Goal: Task Accomplishment & Management: Use online tool/utility

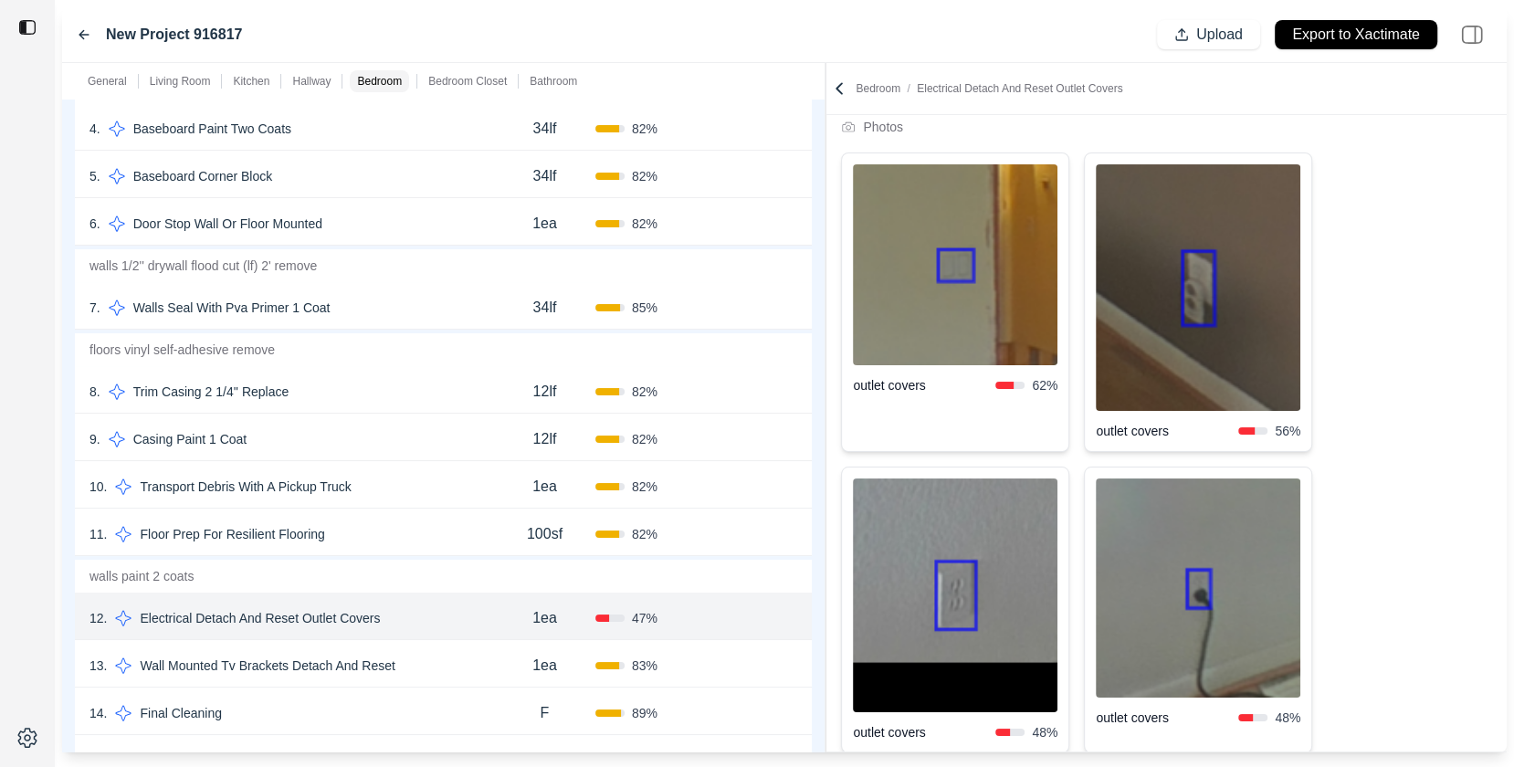
scroll to position [3694, 0]
click at [389, 305] on div "7 . Walls Seal With Pva Primer 1 Coat" at bounding box center [291, 312] width 404 height 26
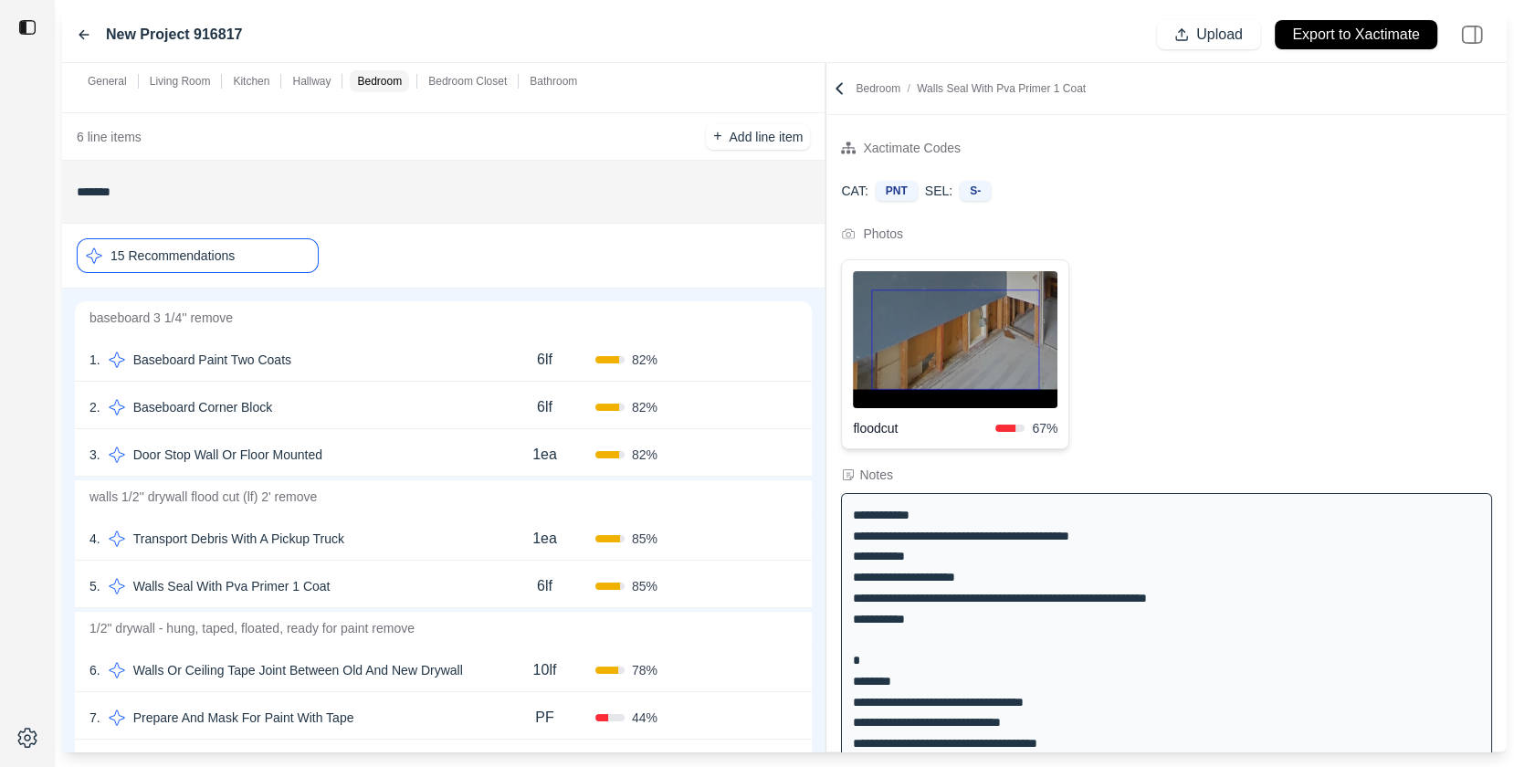
scroll to position [1773, 0]
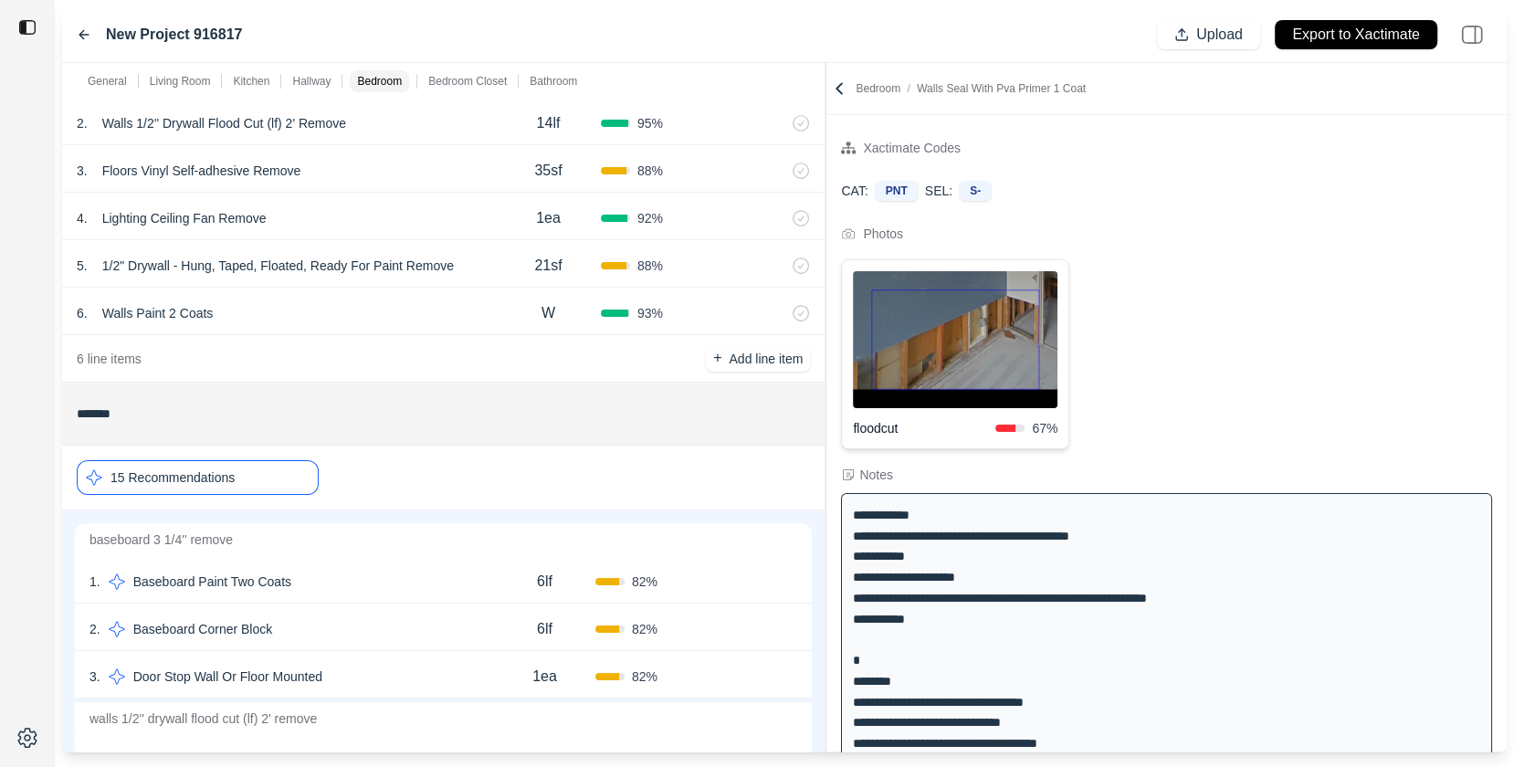
click at [91, 41] on div "New Project 916817" at bounding box center [159, 35] width 165 height 22
click at [89, 41] on icon at bounding box center [84, 34] width 15 height 15
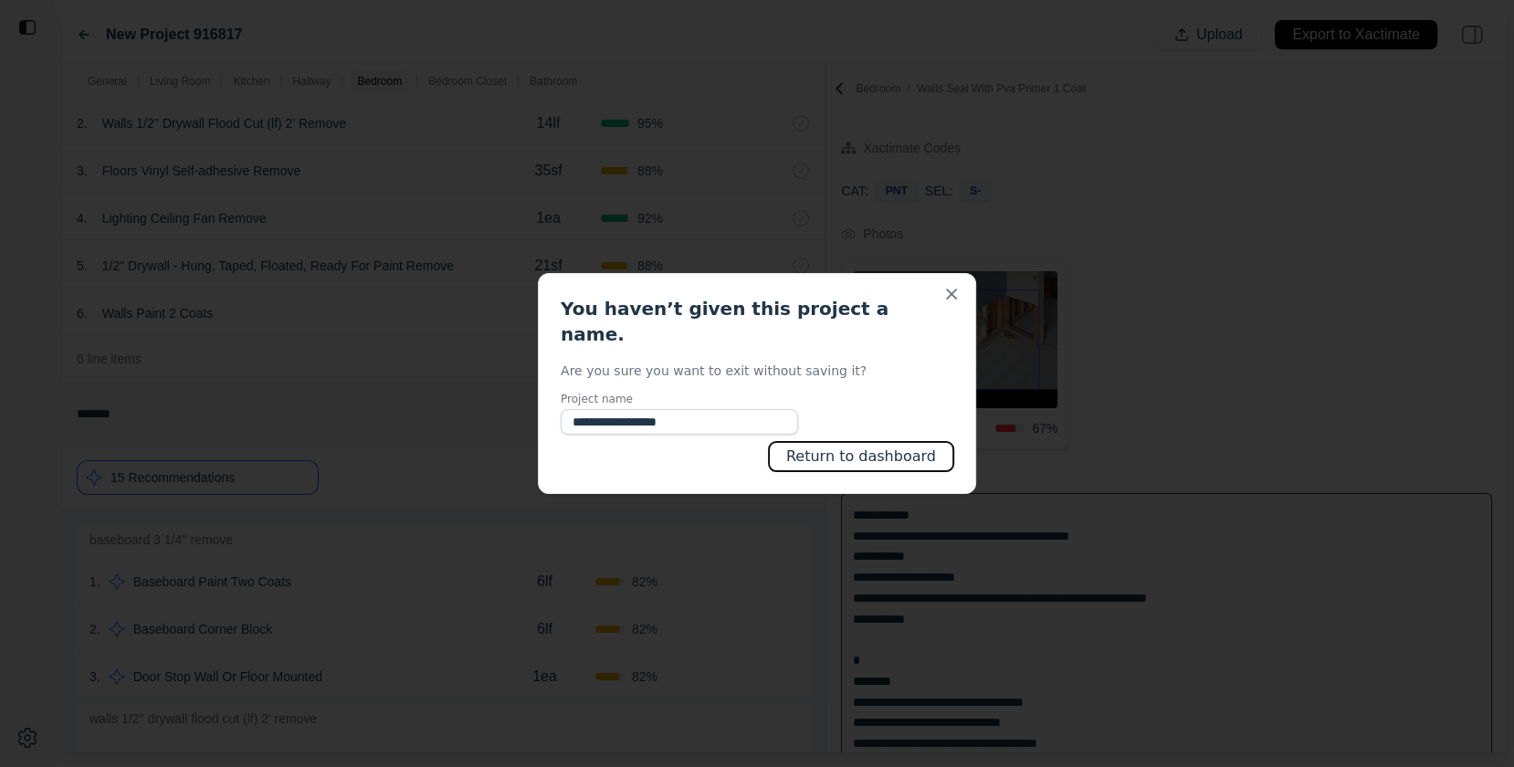
click at [913, 443] on button "Return to dashboard" at bounding box center [861, 456] width 184 height 29
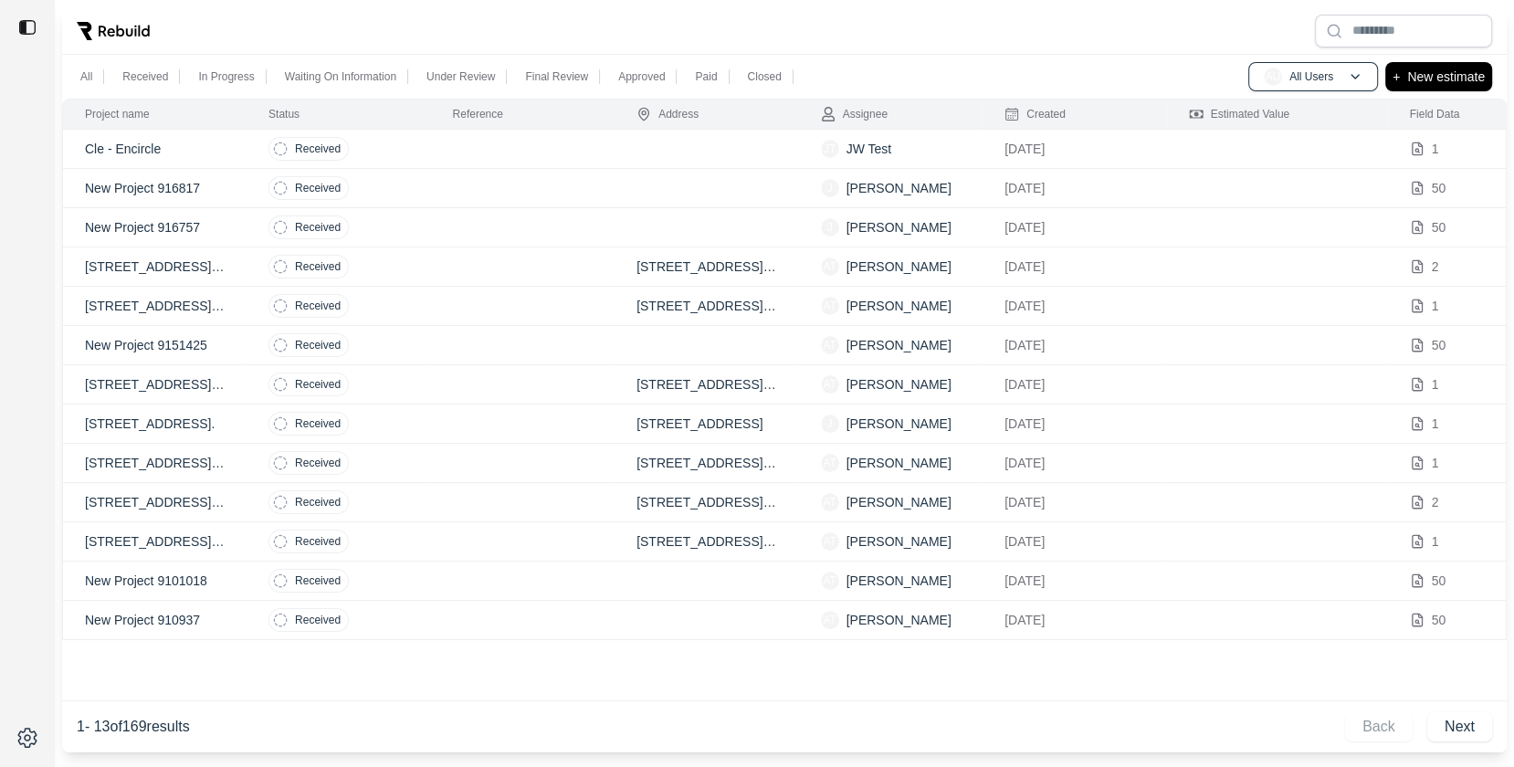
click at [594, 135] on td at bounding box center [523, 149] width 184 height 39
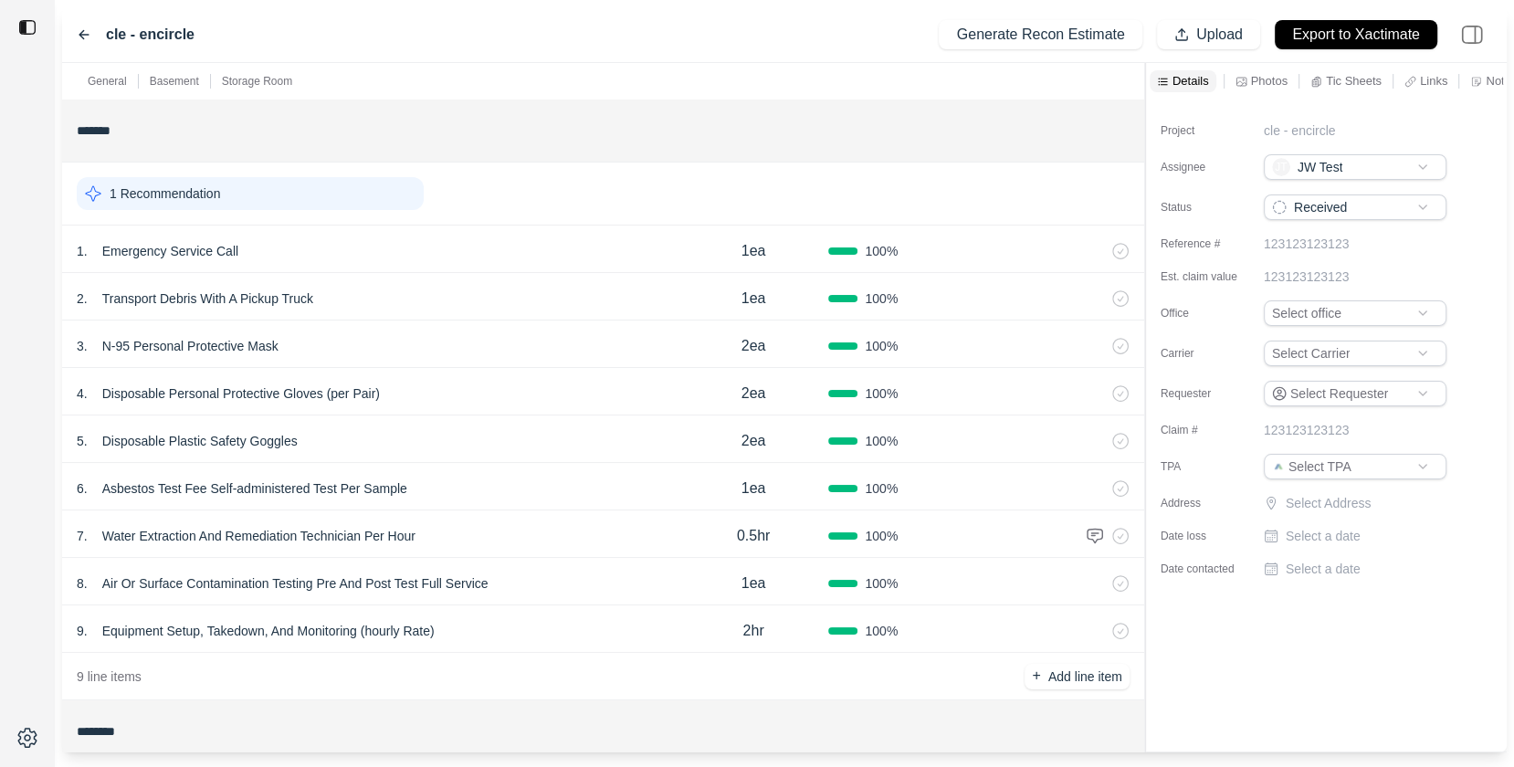
click at [201, 181] on div "1 Recommendation" at bounding box center [250, 193] width 347 height 33
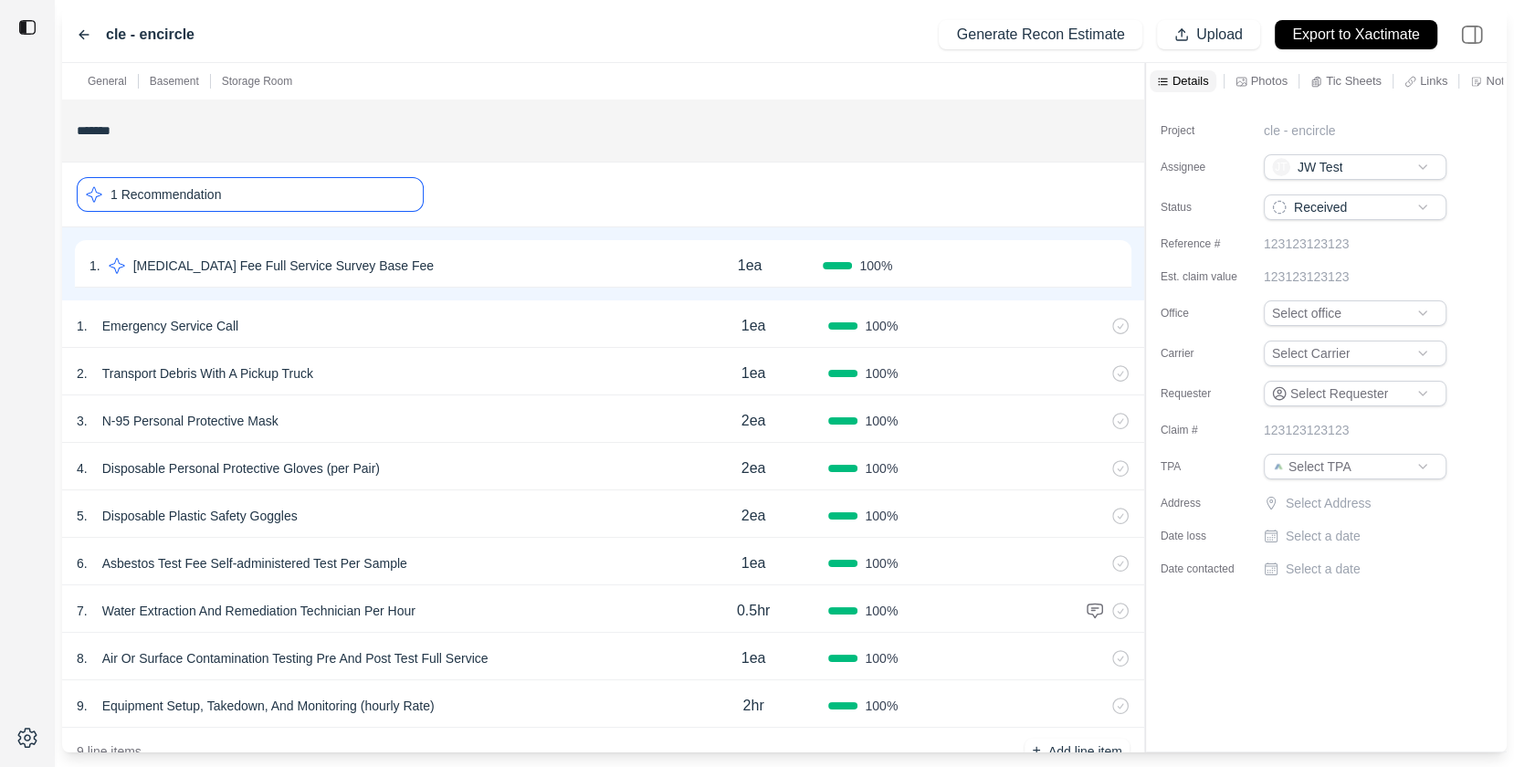
click at [194, 187] on p "1 Recommendation" at bounding box center [165, 194] width 110 height 18
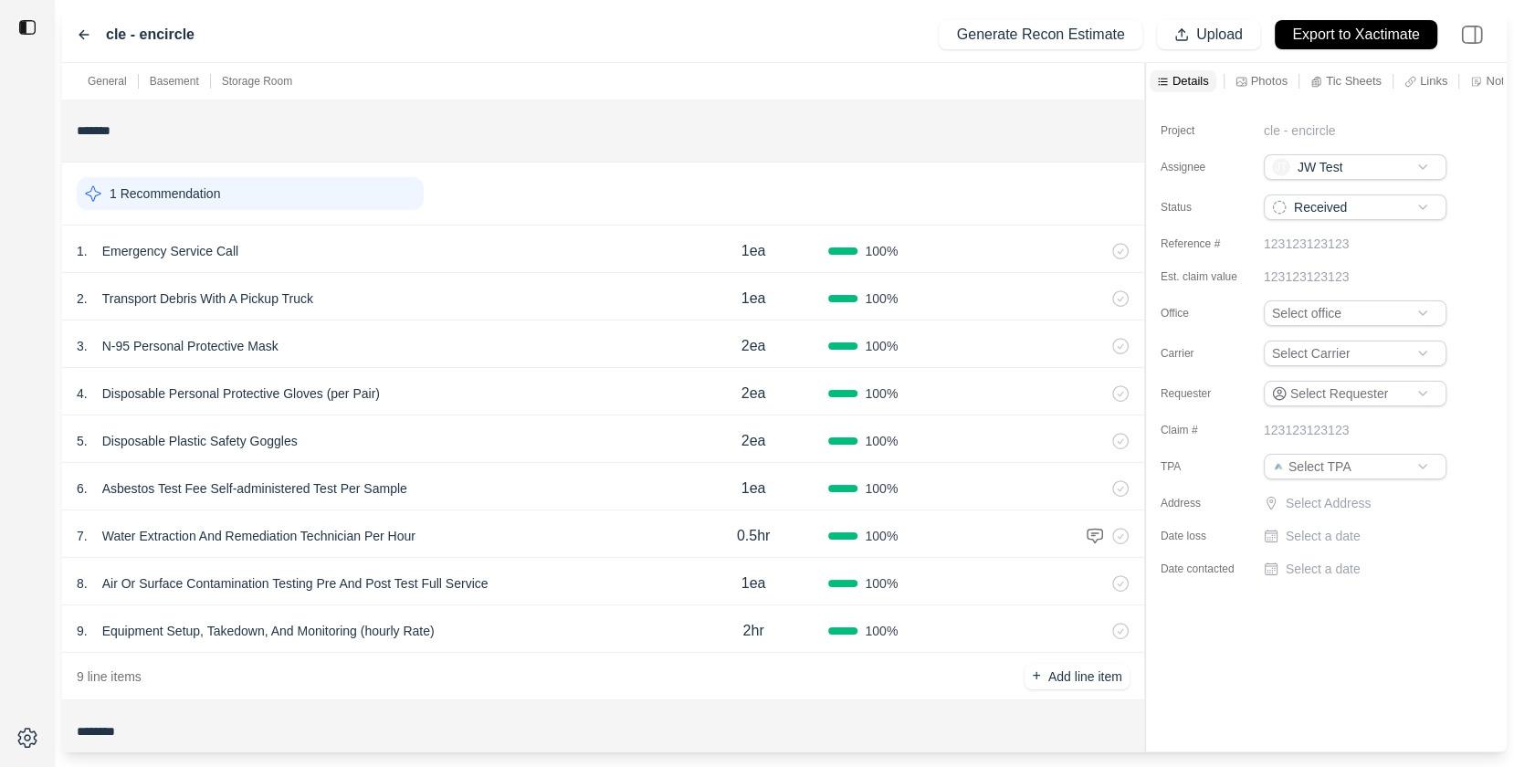
click at [90, 29] on icon at bounding box center [84, 34] width 15 height 15
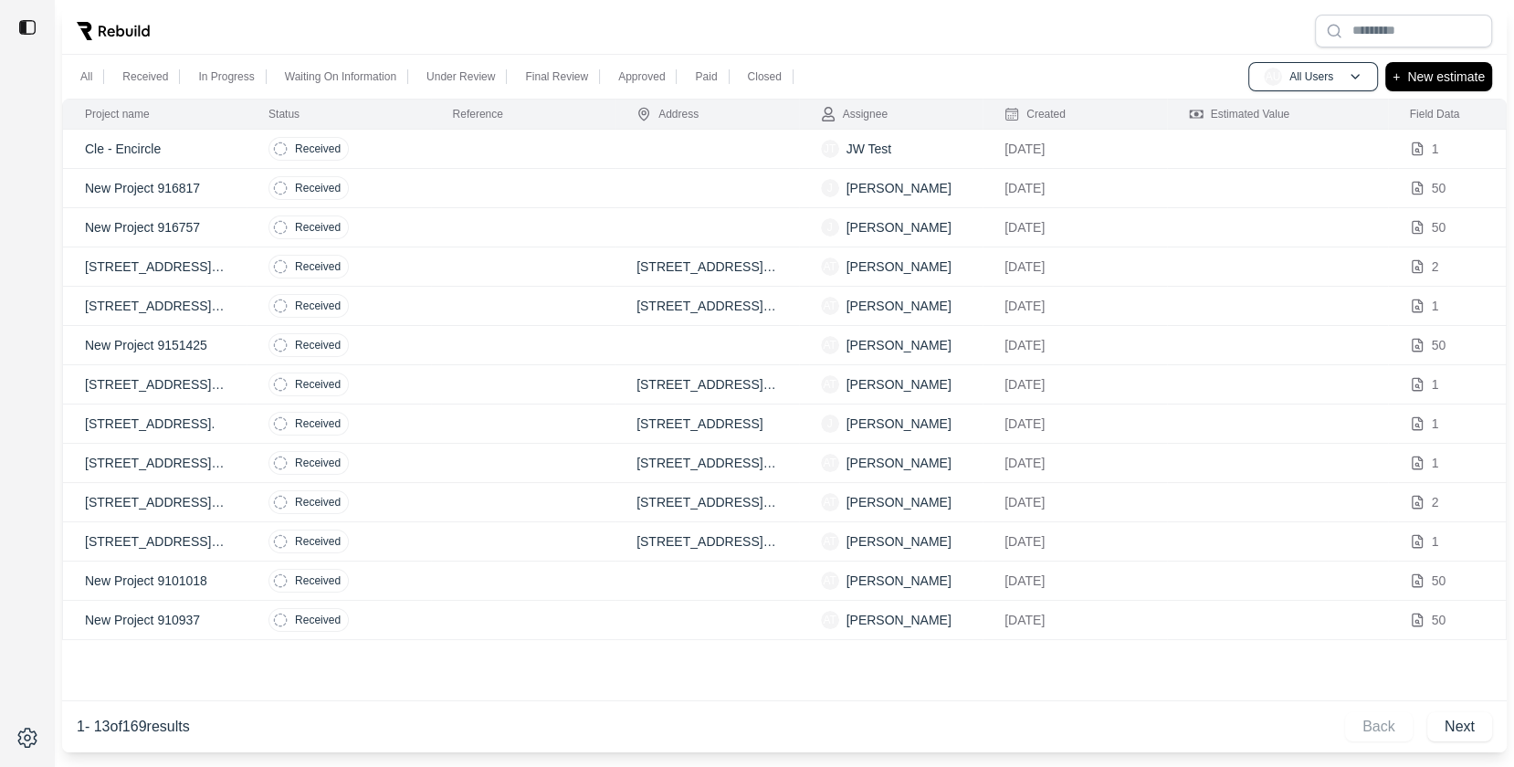
click at [496, 229] on td at bounding box center [523, 227] width 184 height 39
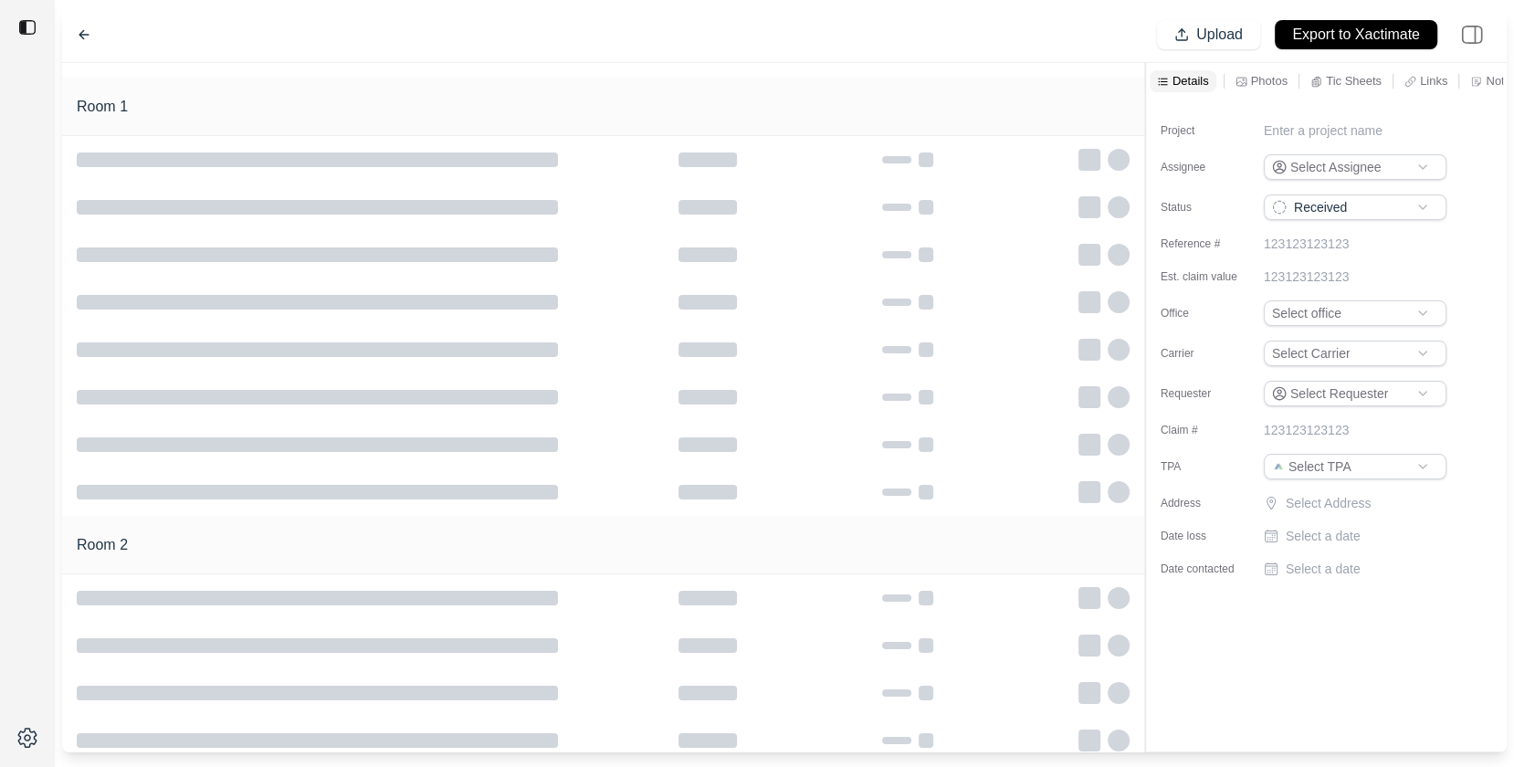
type input "**********"
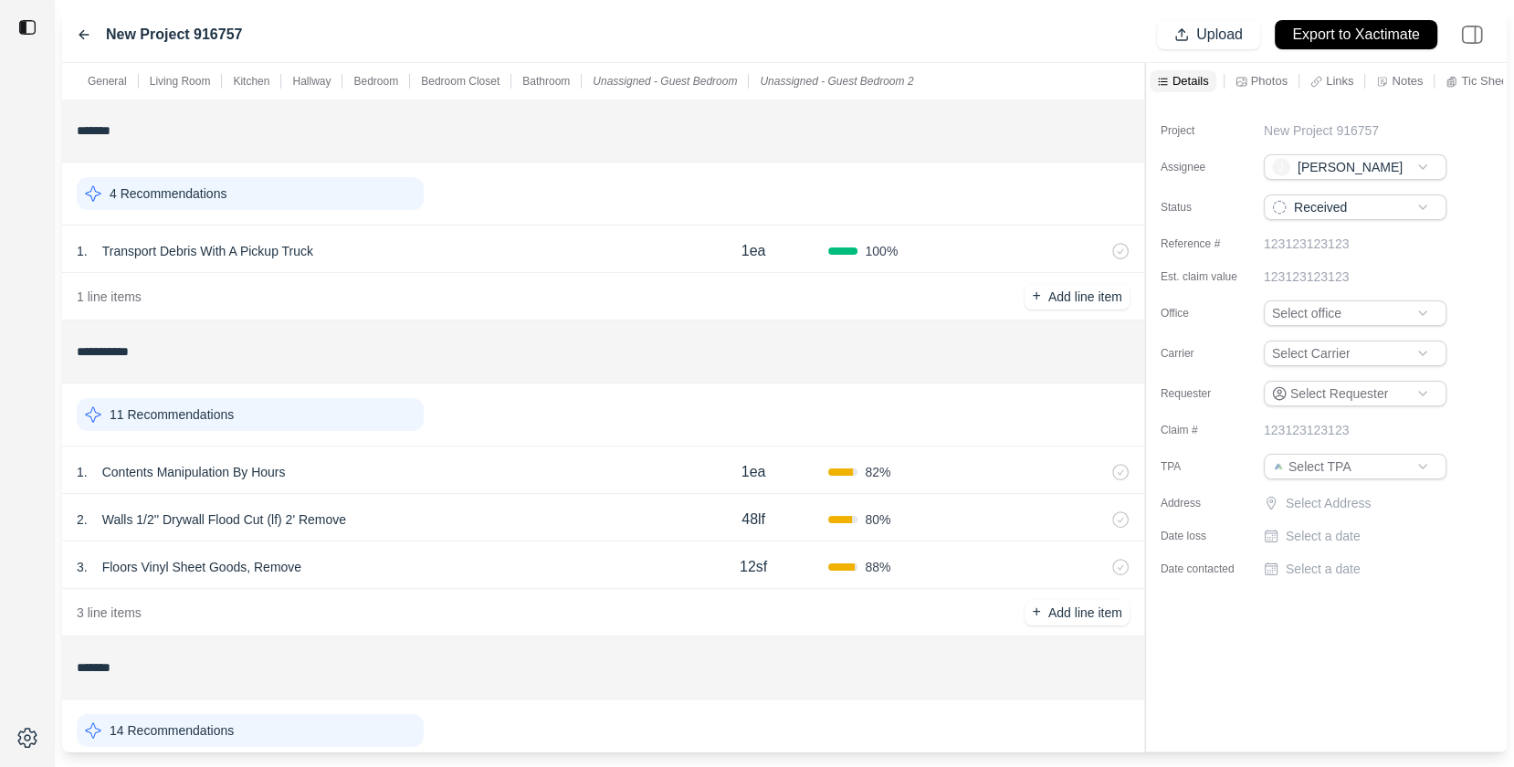
click at [66, 33] on div "New Project 916757 Upload Export to Xactimate" at bounding box center [784, 35] width 1445 height 56
click at [72, 33] on div "New Project 916757 Upload Export to Xactimate" at bounding box center [784, 35] width 1445 height 56
click at [82, 33] on icon at bounding box center [84, 34] width 15 height 15
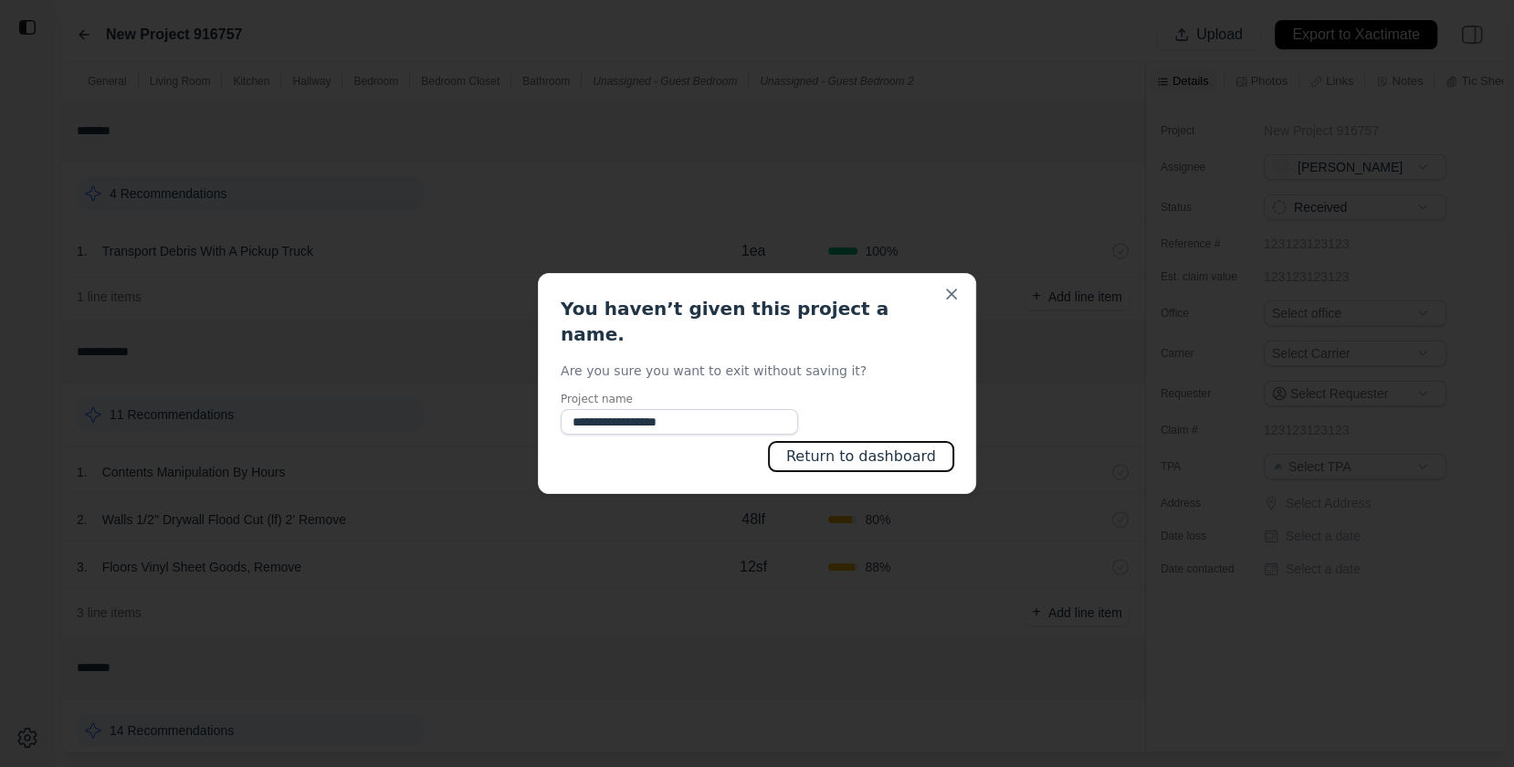
click at [930, 447] on button "Return to dashboard" at bounding box center [861, 456] width 184 height 29
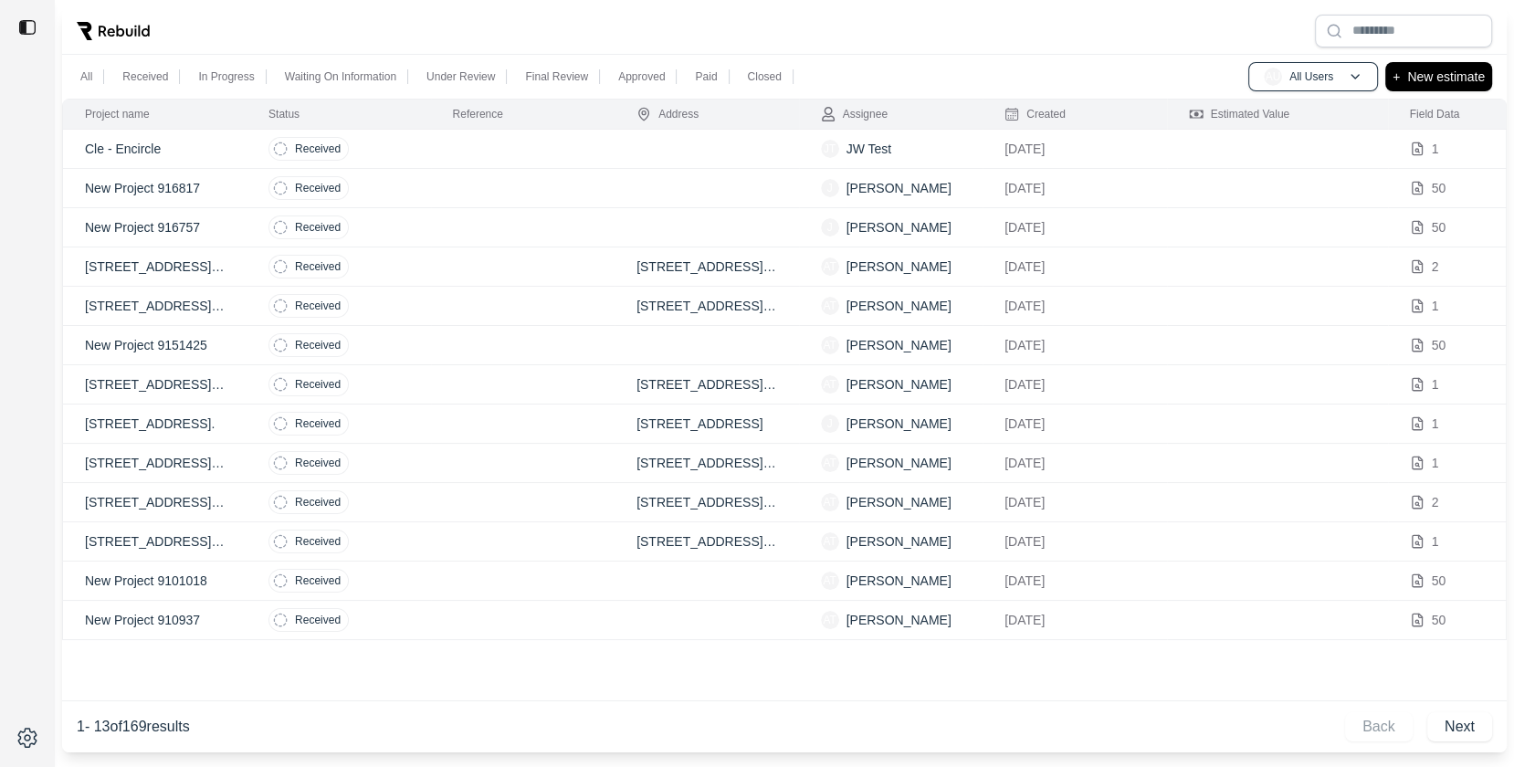
click at [333, 47] on div at bounding box center [784, 30] width 1445 height 47
click at [340, 65] on div "All Received In Progress Waiting On Information Under Review Final Review Appro…" at bounding box center [784, 77] width 1445 height 44
click at [338, 76] on p "Waiting On Information" at bounding box center [340, 76] width 111 height 15
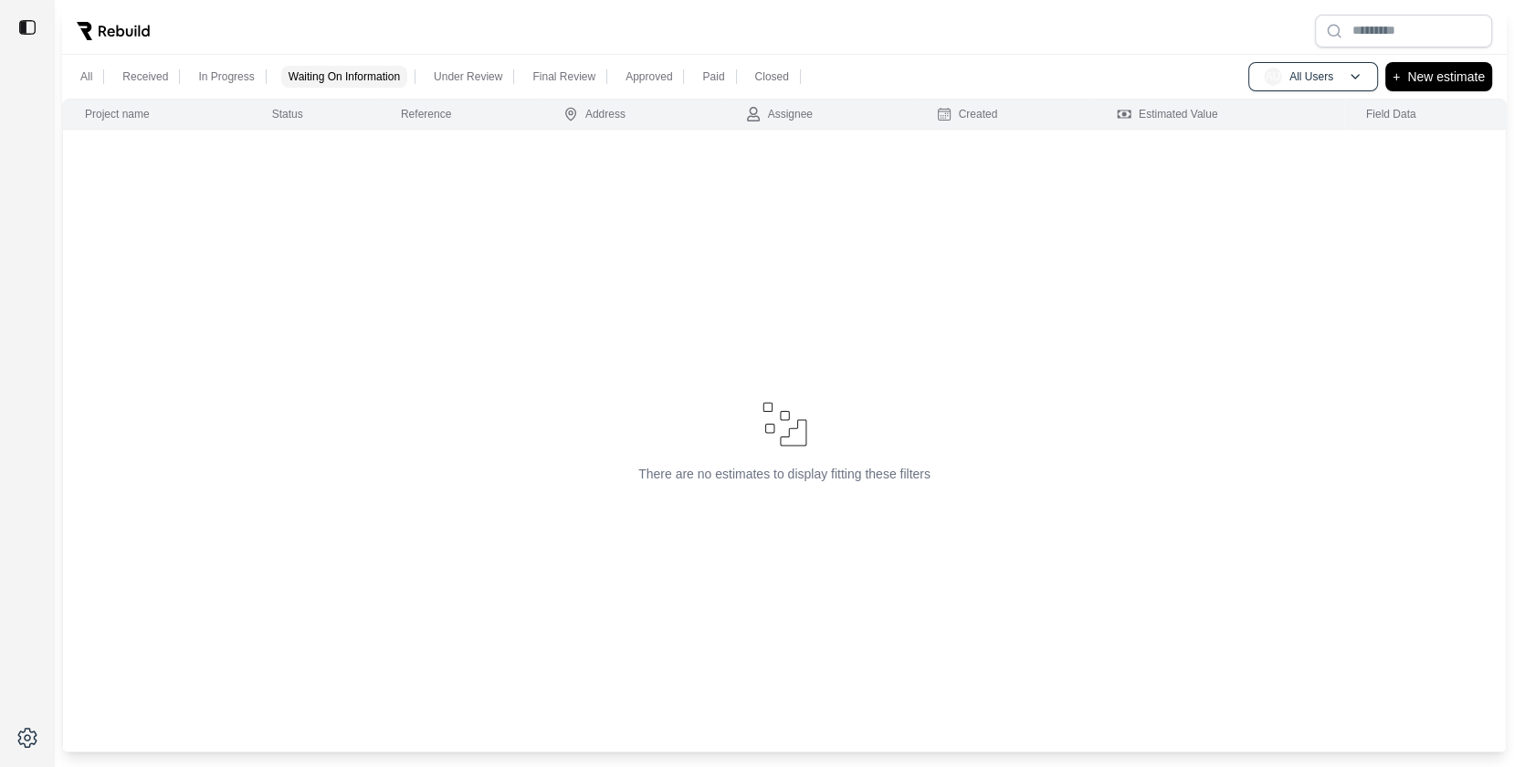
click at [220, 75] on p "In Progress" at bounding box center [226, 76] width 56 height 15
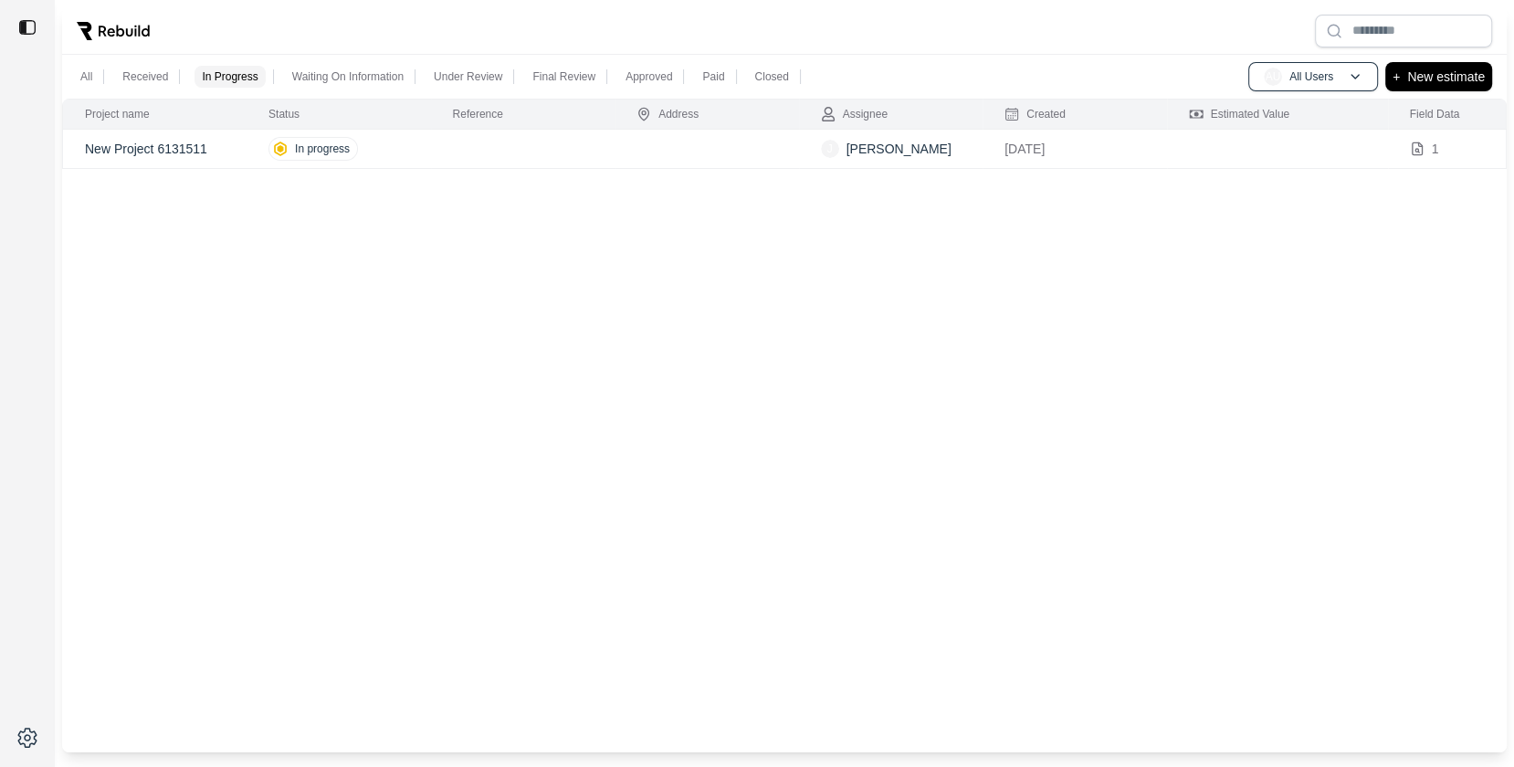
click at [159, 74] on p "Received" at bounding box center [145, 76] width 46 height 15
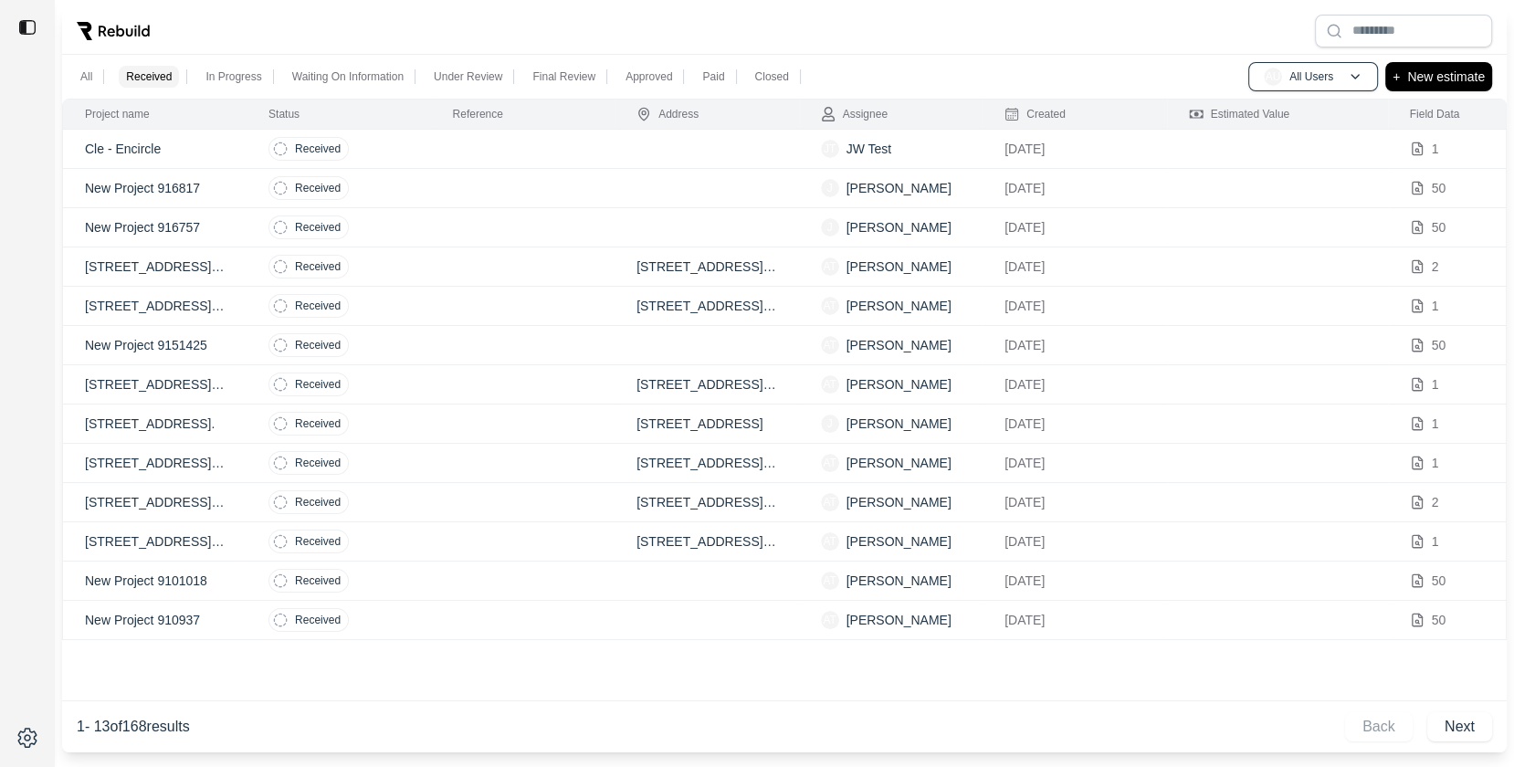
click at [88, 76] on p "All" at bounding box center [86, 76] width 12 height 15
click at [323, 1] on div "All Received In Progress Waiting On Information Under Review Final Review Appro…" at bounding box center [757, 383] width 1514 height 767
click at [629, 200] on td at bounding box center [707, 188] width 184 height 39
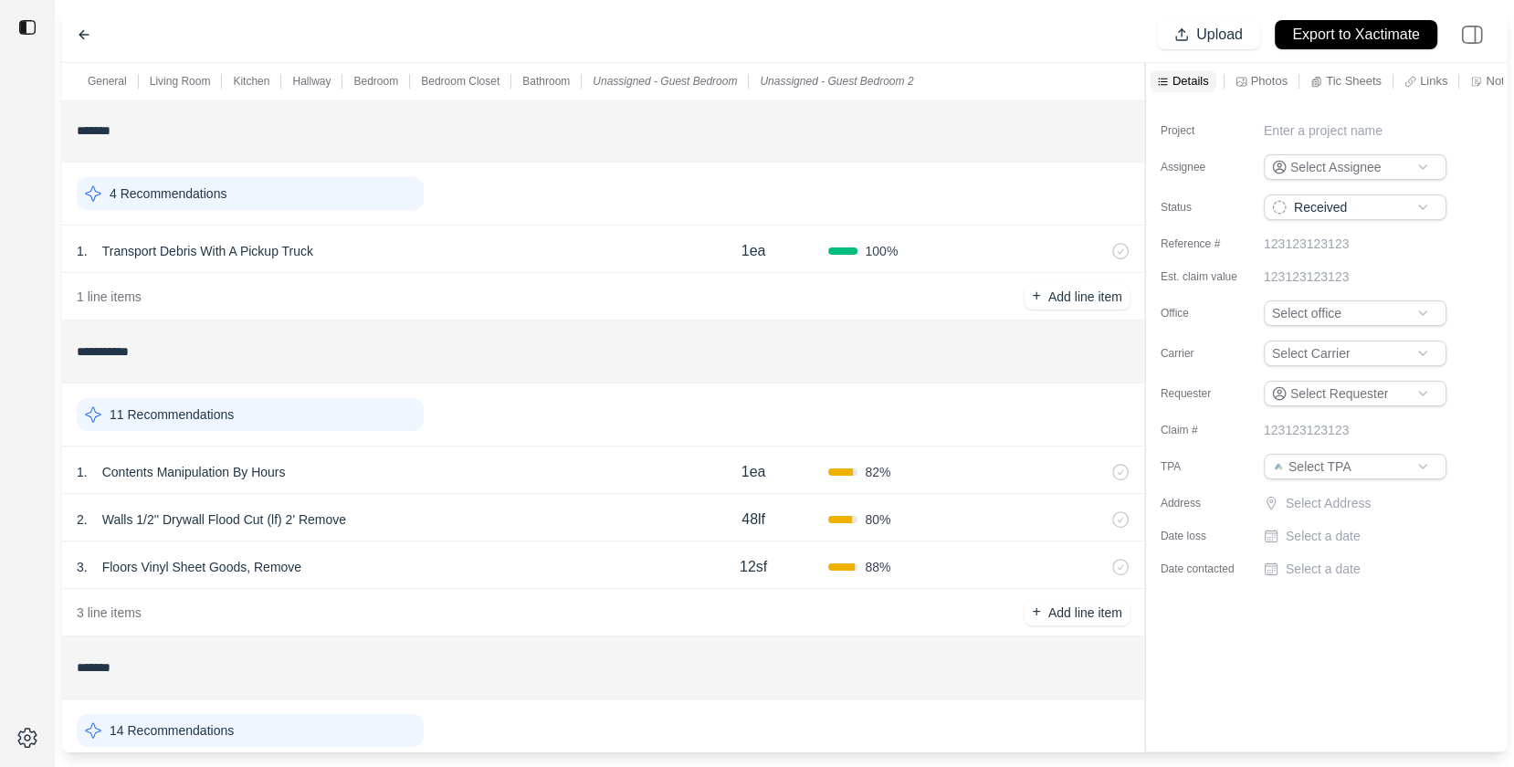
type input "**********"
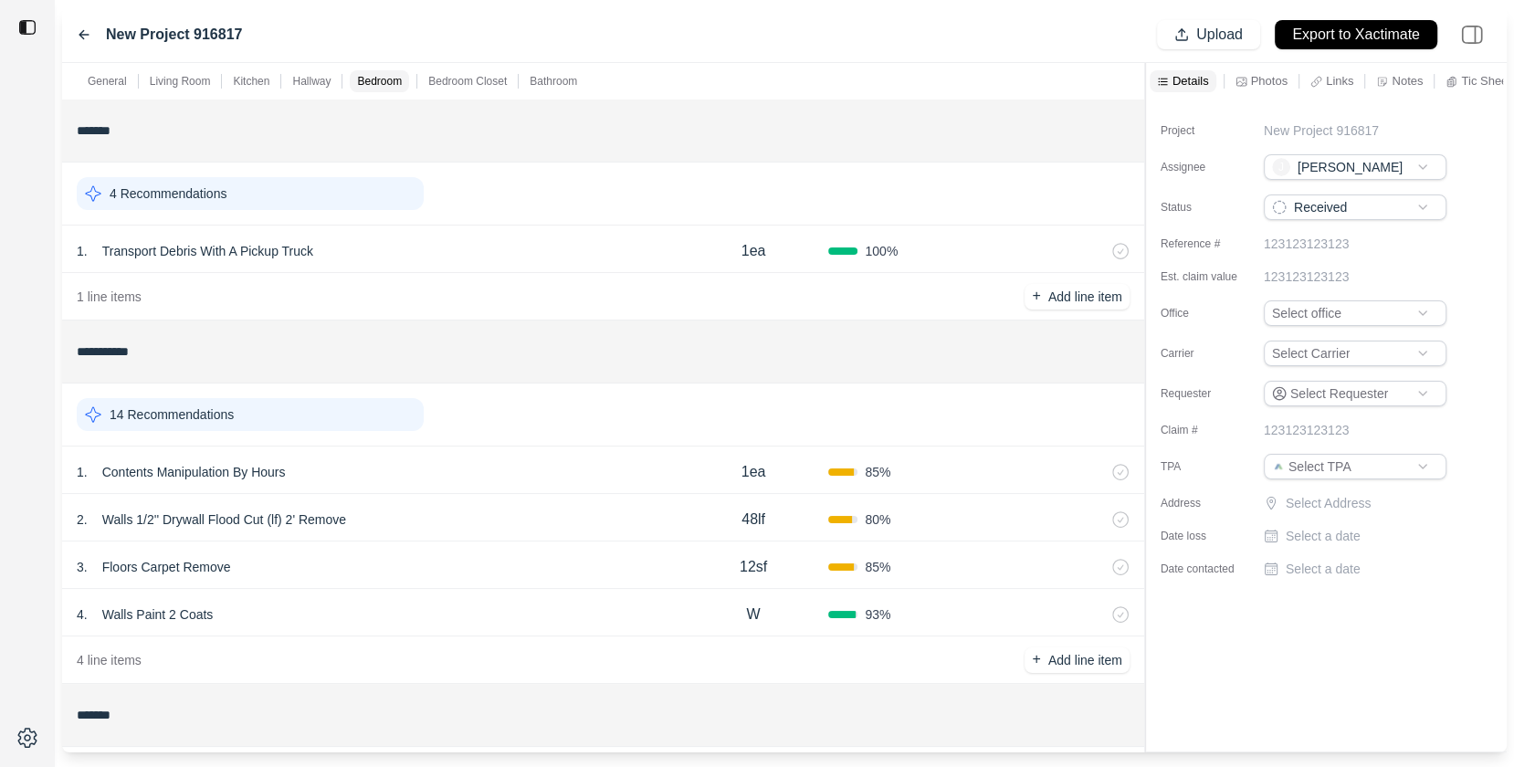
click at [84, 35] on icon at bounding box center [83, 35] width 9 height 8
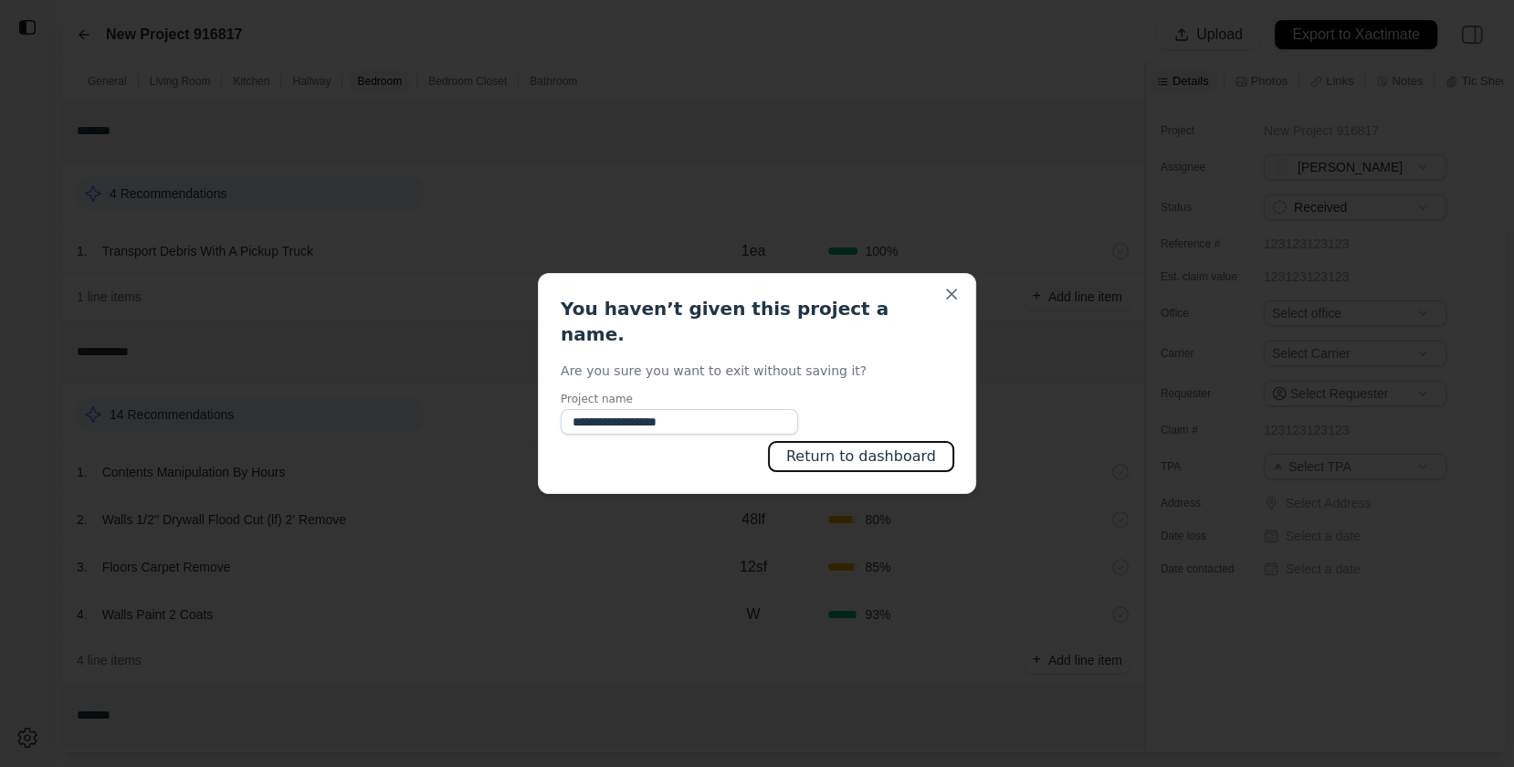
click at [874, 448] on button "Return to dashboard" at bounding box center [861, 456] width 184 height 29
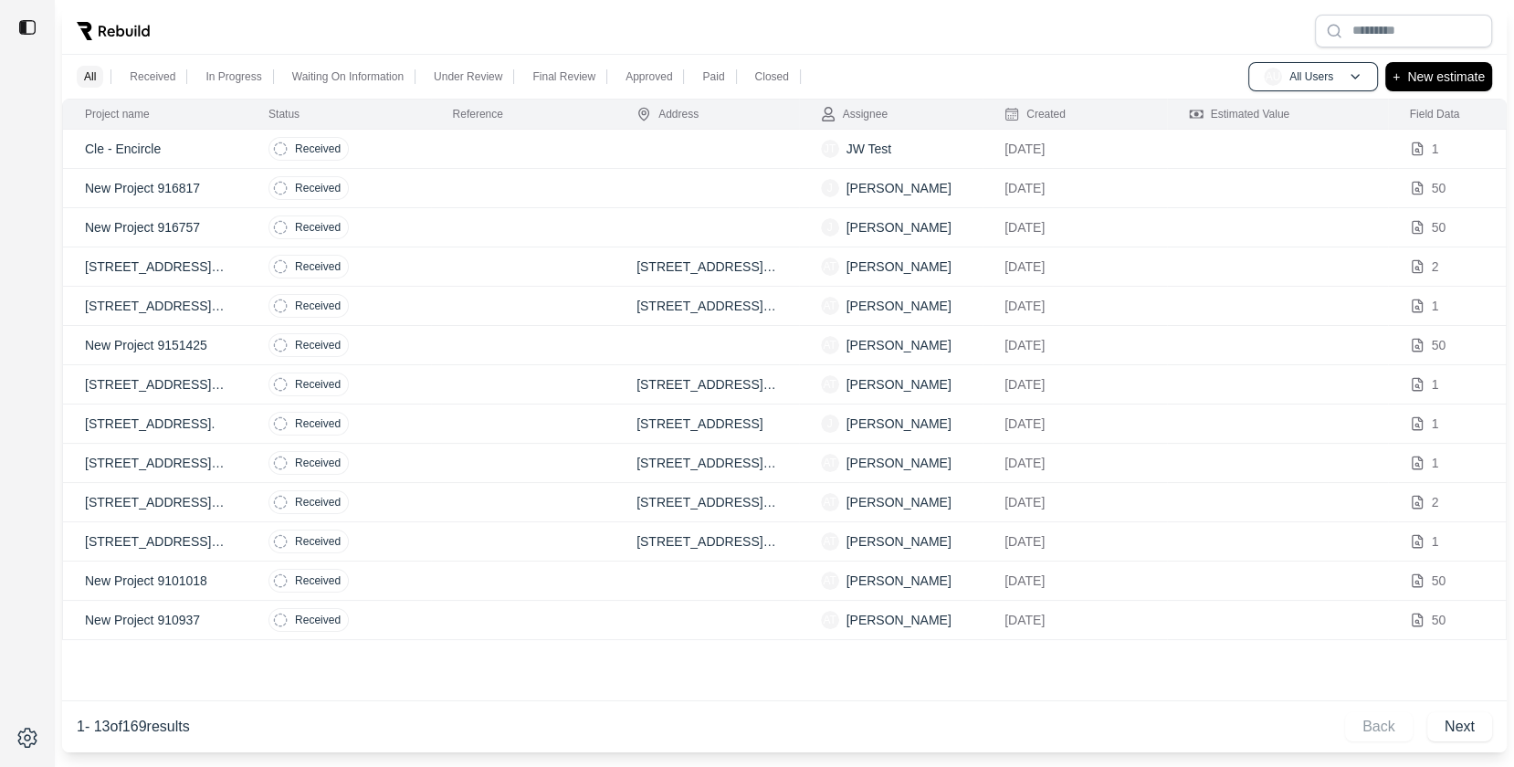
click at [487, 184] on td at bounding box center [523, 188] width 184 height 39
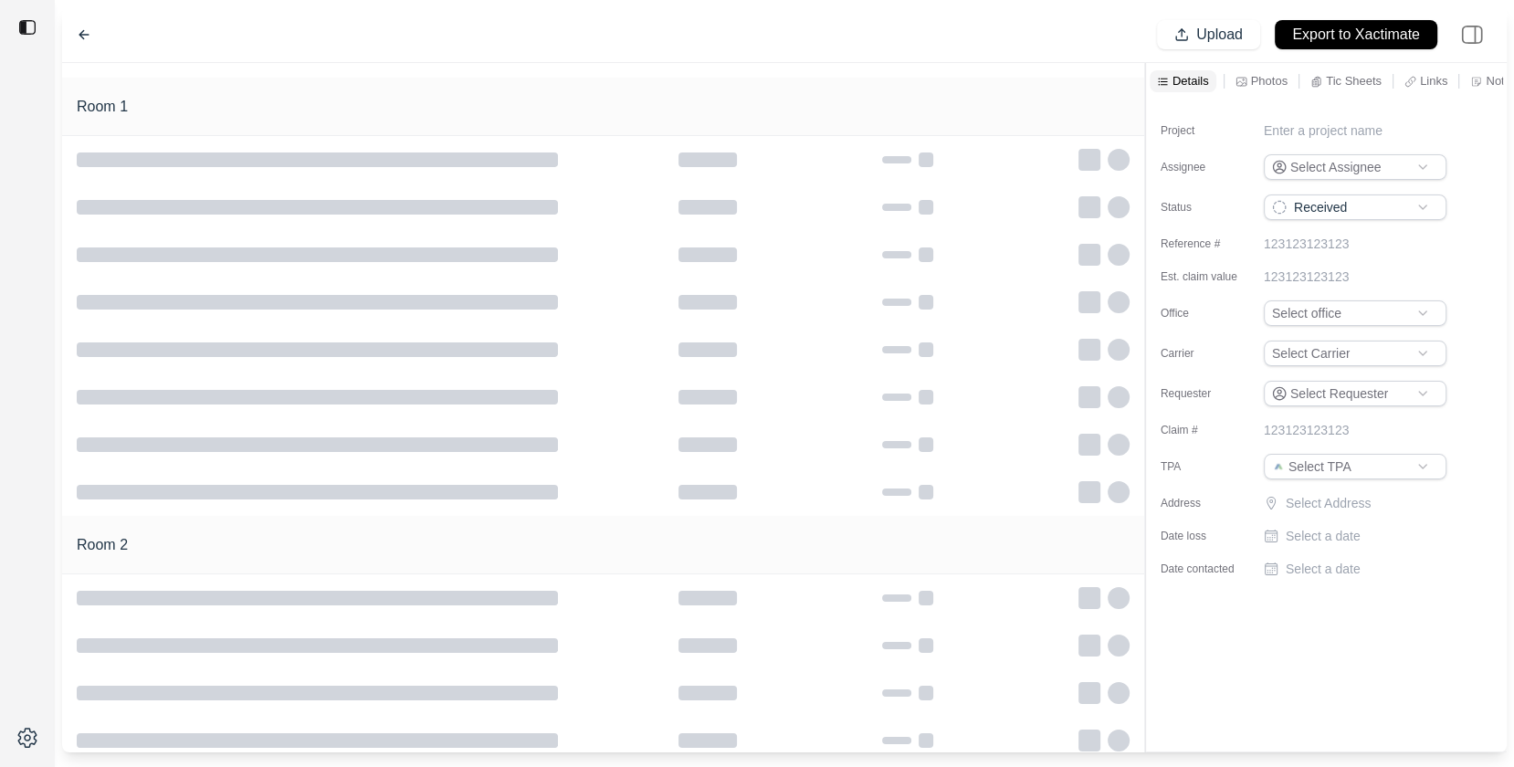
type input "**********"
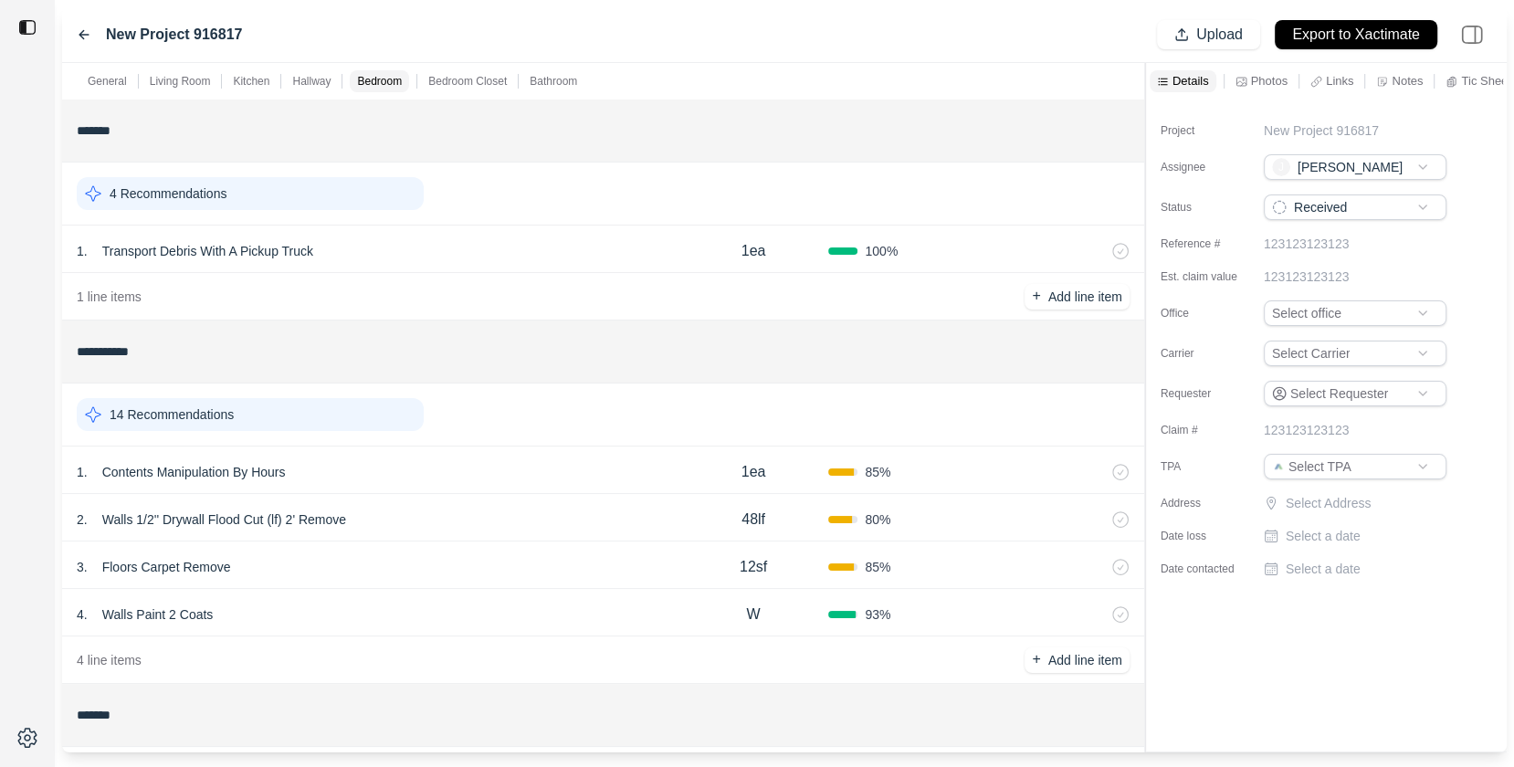
click at [1239, 86] on icon at bounding box center [1241, 82] width 12 height 12
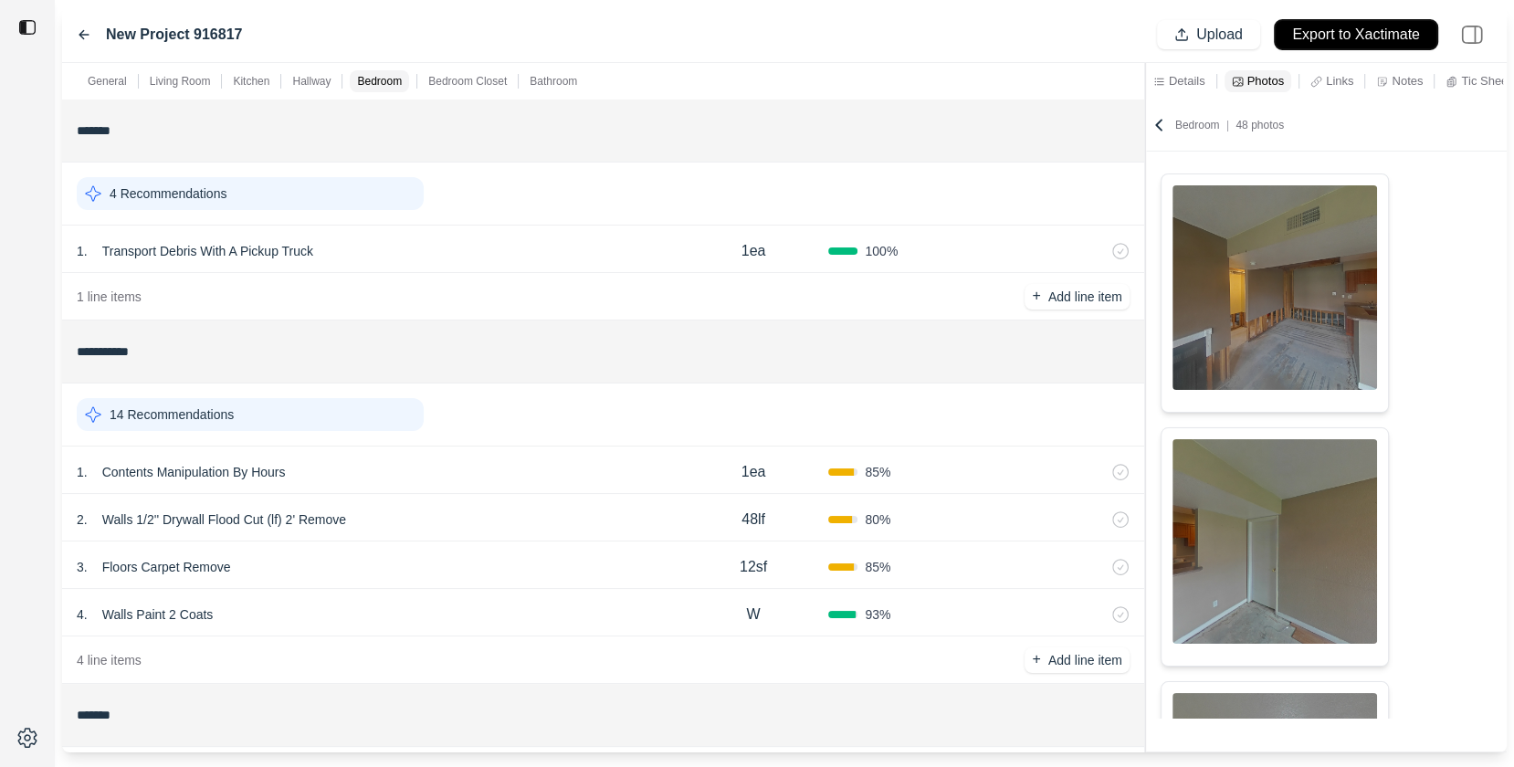
click at [1314, 37] on p "Export to Xactimate" at bounding box center [1356, 35] width 128 height 21
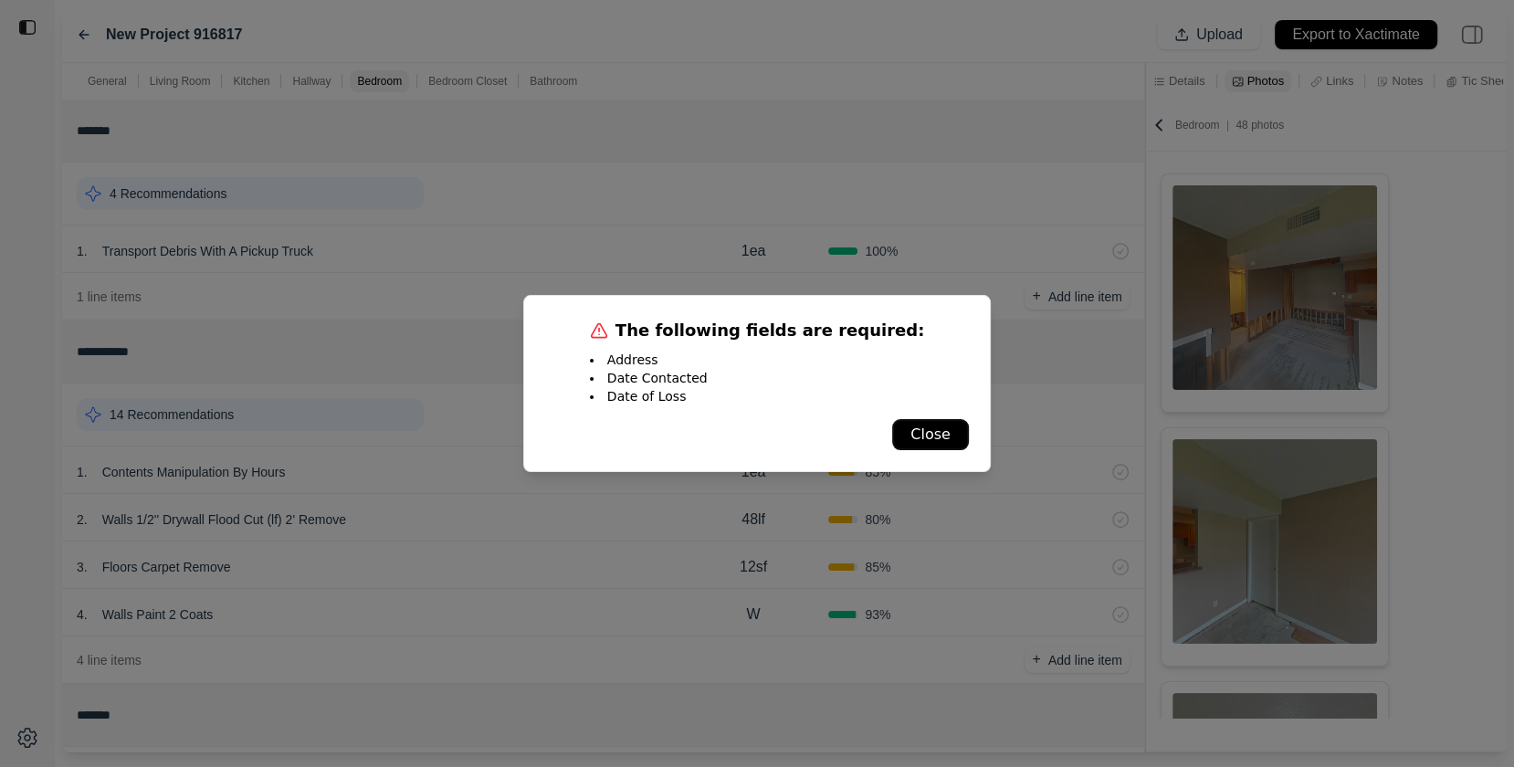
click at [908, 441] on button "Close" at bounding box center [930, 434] width 75 height 29
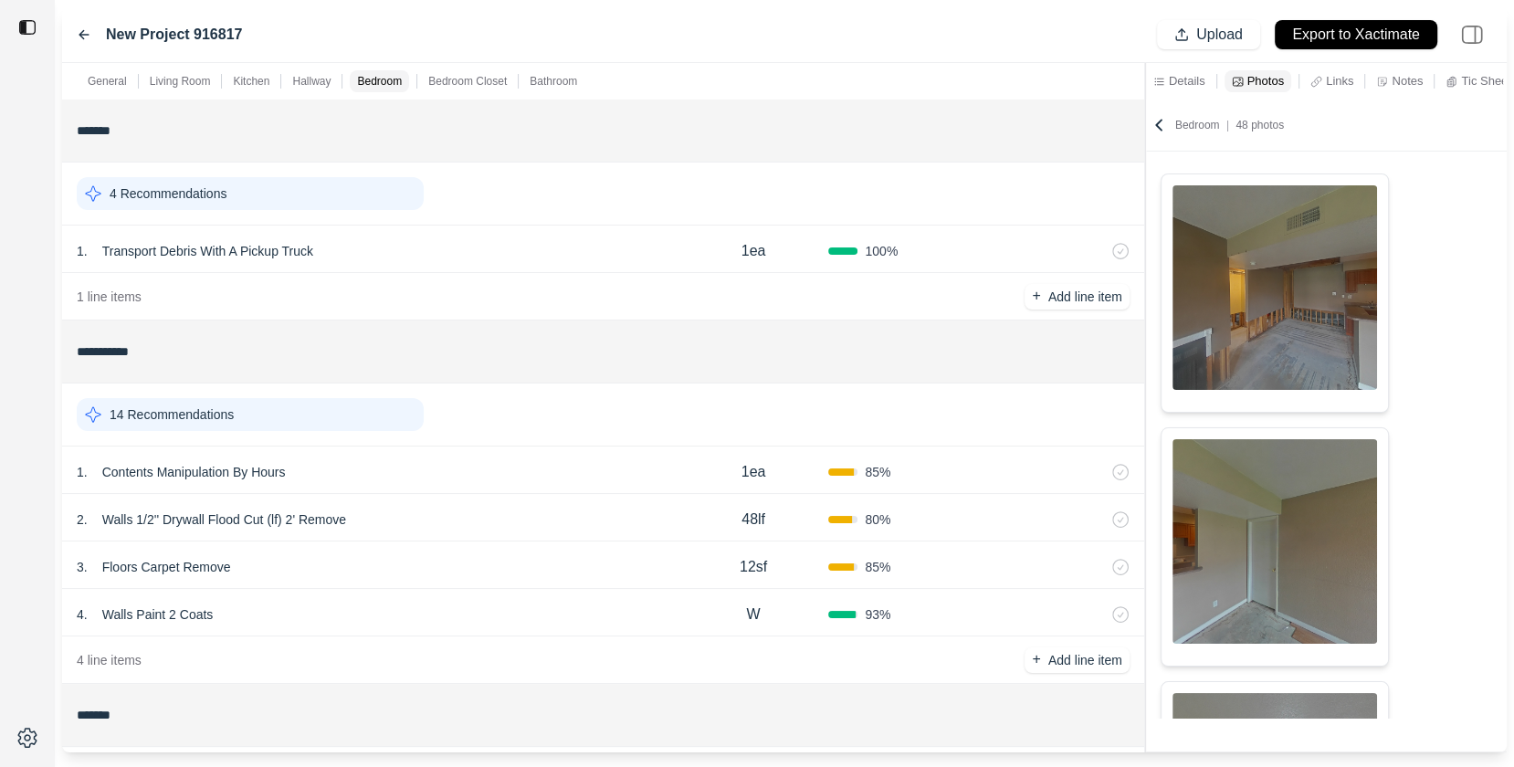
click at [1177, 78] on p "Details" at bounding box center [1187, 81] width 37 height 16
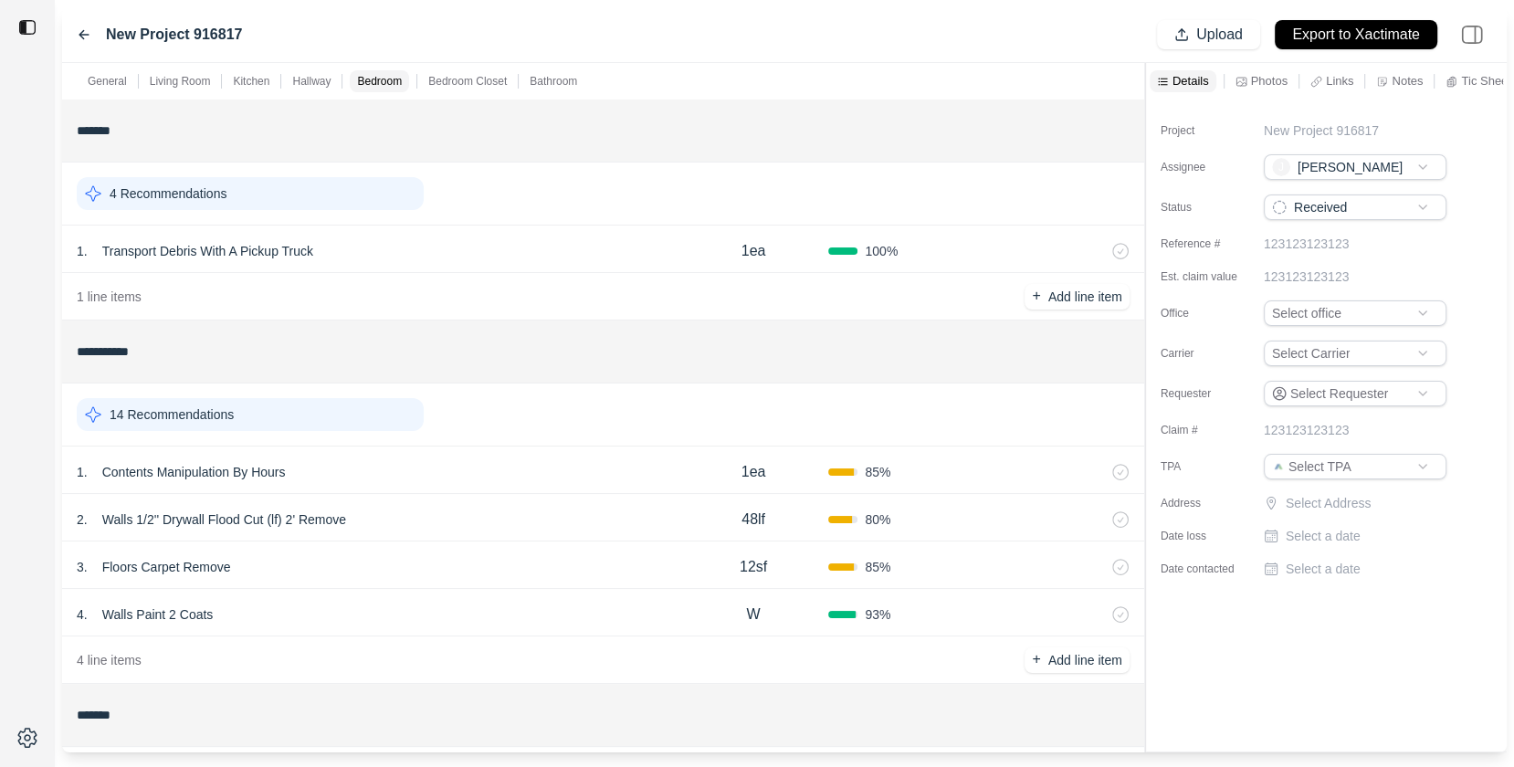
click at [1318, 500] on p "Select Address" at bounding box center [1368, 503] width 164 height 18
click at [1316, 509] on input "text" at bounding box center [1355, 507] width 183 height 26
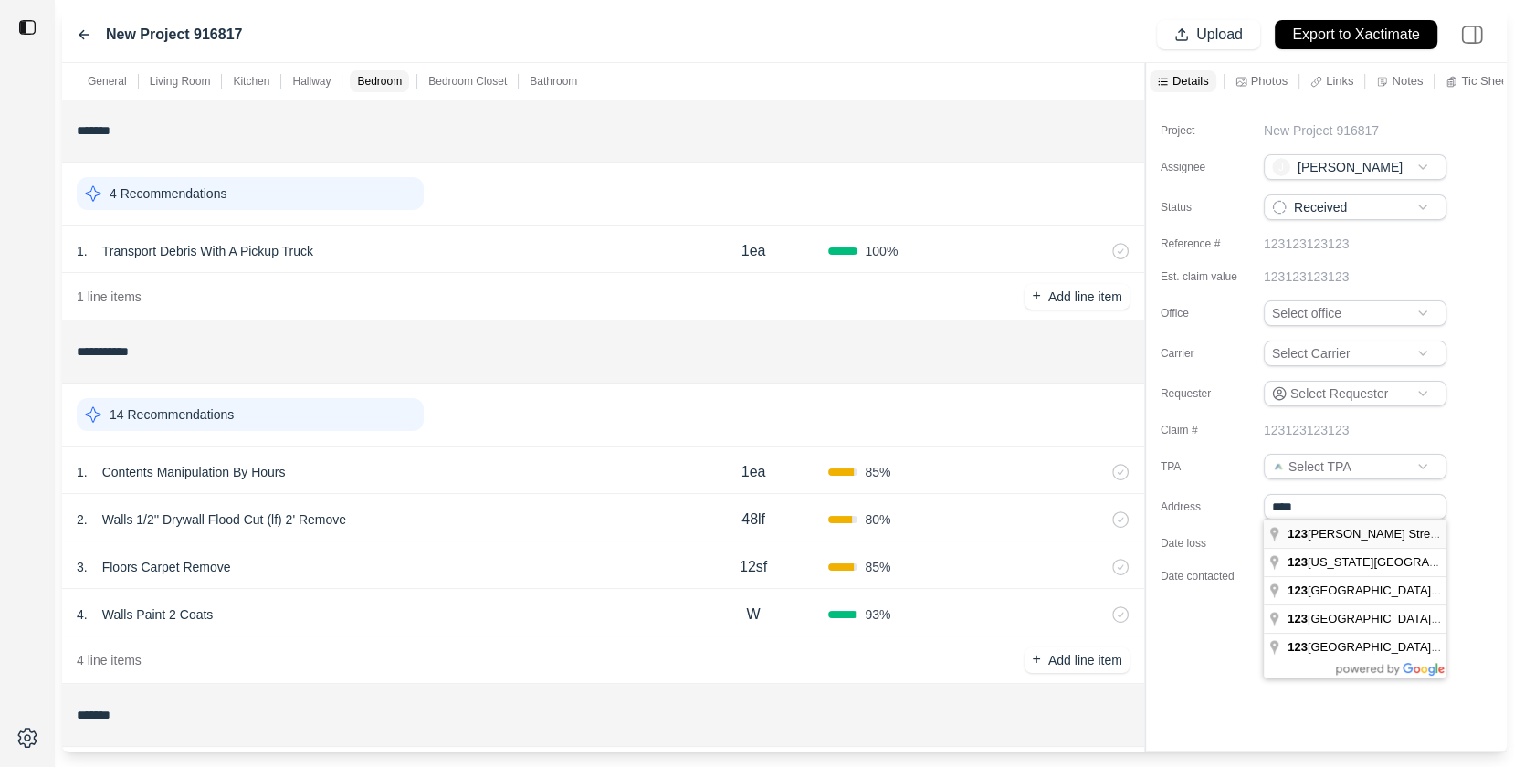
type input "**********"
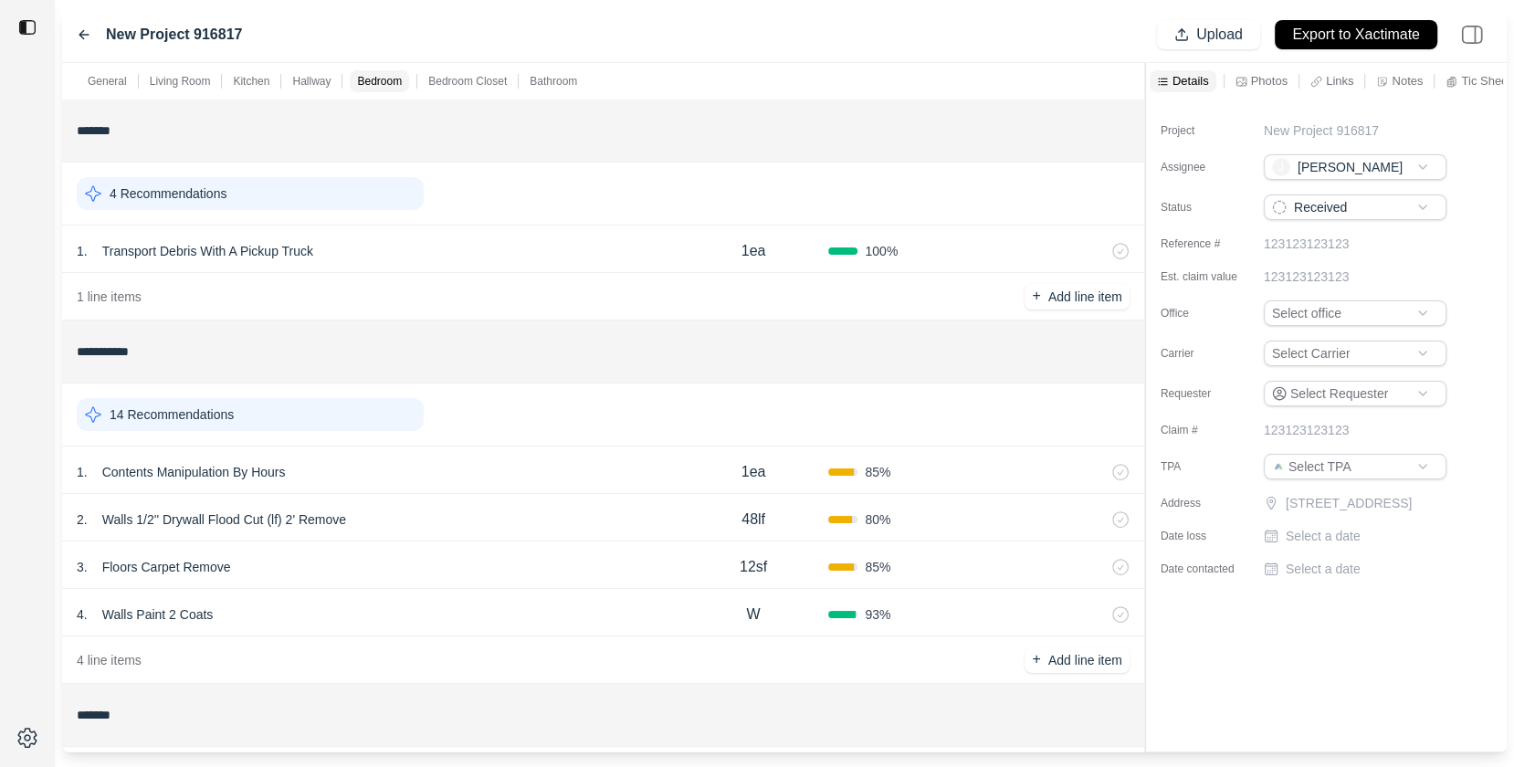
click at [1305, 545] on p "Select a date" at bounding box center [1323, 536] width 75 height 18
type input "**********"
click at [1334, 593] on div "**********" at bounding box center [1326, 346] width 361 height 493
click at [1334, 585] on div "Project New Project 916817 Assignee J [PERSON_NAME] Status Received Reference #…" at bounding box center [1326, 343] width 361 height 486
click at [1334, 578] on p "Select a date" at bounding box center [1323, 569] width 75 height 18
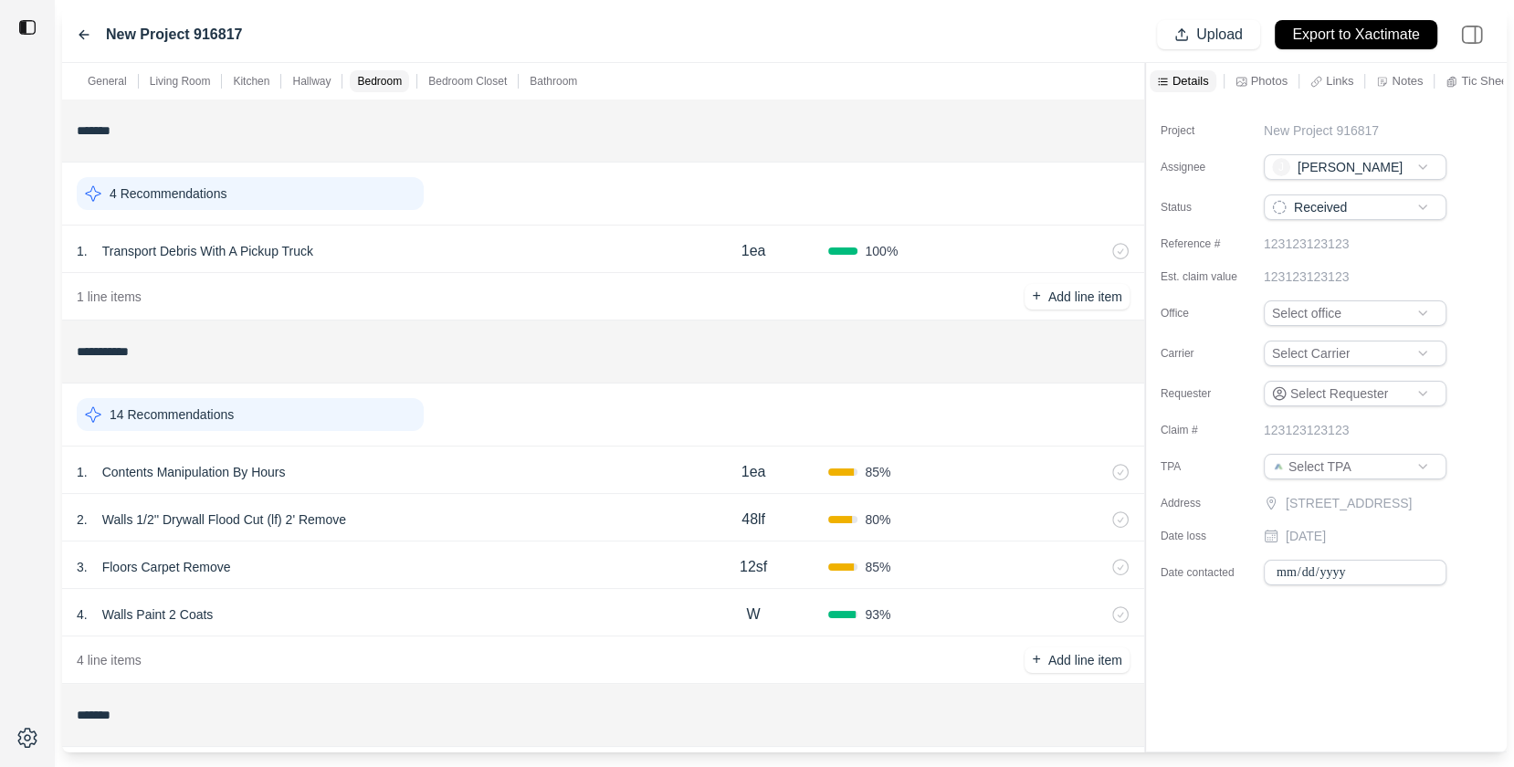
type input "**********"
click at [1299, 708] on div "Project New Project 916817 Assignee J [PERSON_NAME] Status Received Reference #…" at bounding box center [1326, 426] width 361 height 652
click at [1329, 34] on p "Export to Xactimate" at bounding box center [1356, 35] width 128 height 21
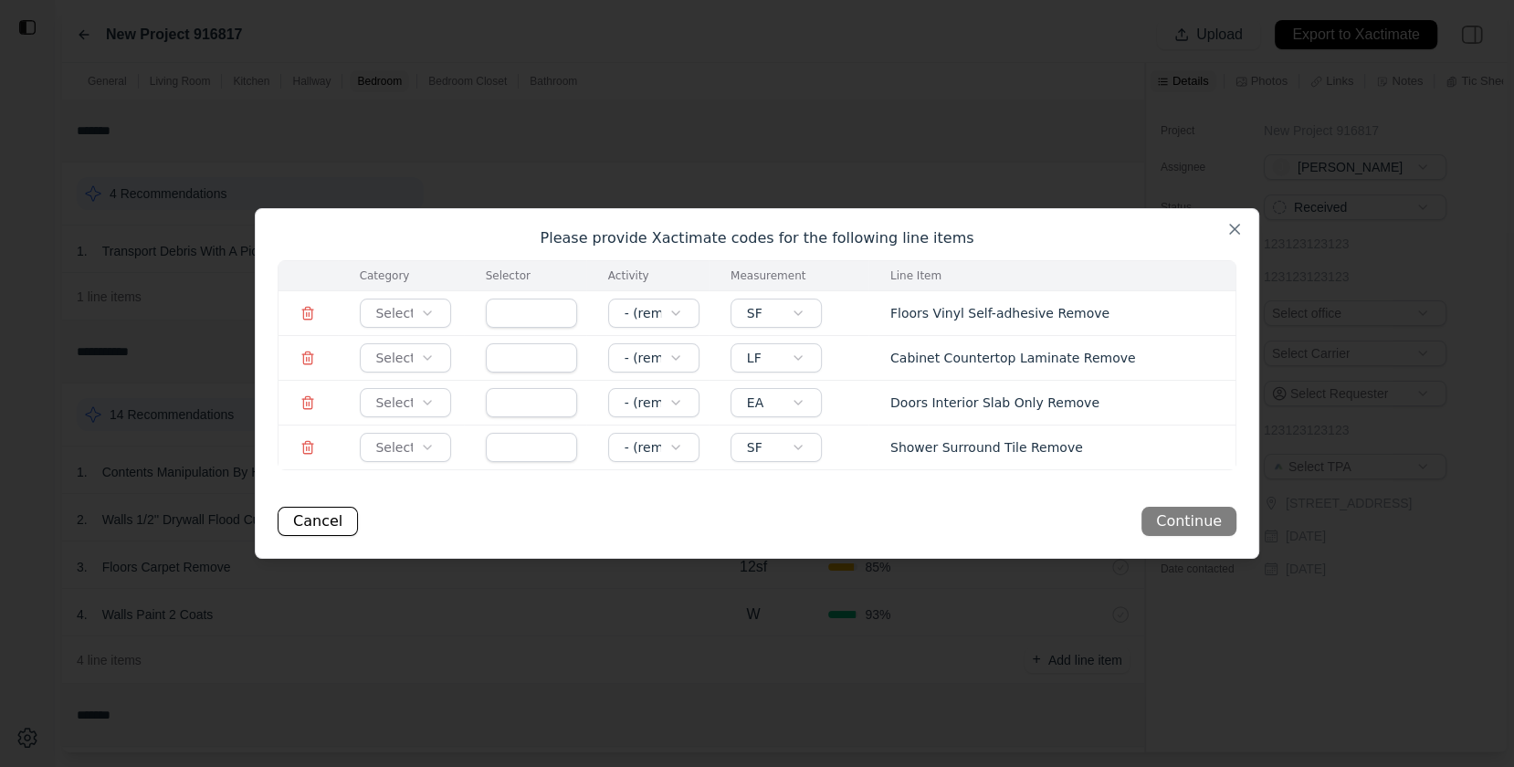
click at [314, 319] on icon at bounding box center [307, 313] width 15 height 15
click at [304, 368] on td at bounding box center [307, 358] width 59 height 45
click at [307, 400] on icon at bounding box center [307, 402] width 15 height 15
click at [309, 354] on icon at bounding box center [307, 354] width 11 height 0
click at [315, 447] on div at bounding box center [307, 447] width 59 height 15
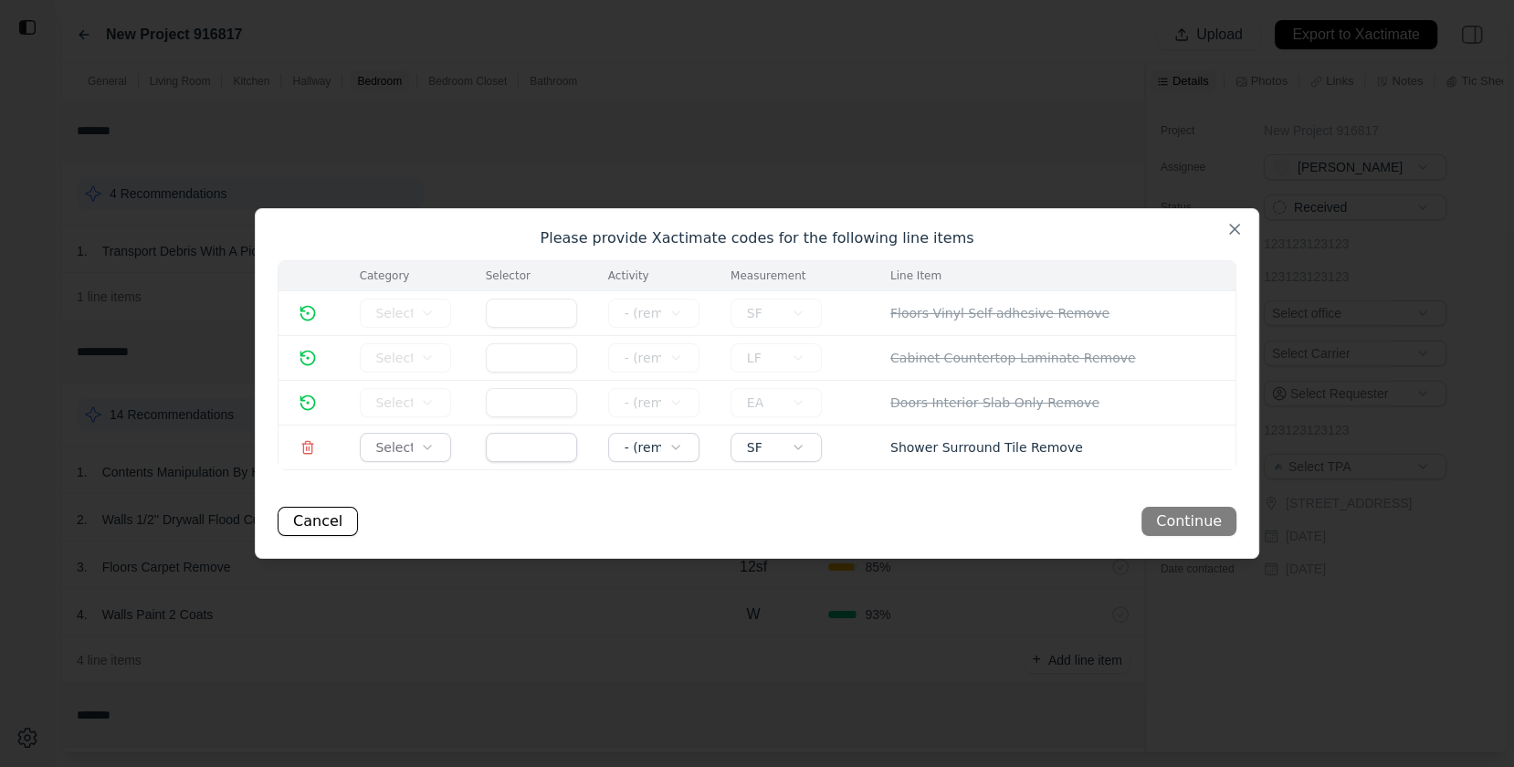
click at [311, 450] on icon at bounding box center [308, 449] width 8 height 10
click at [1176, 526] on button "Continue" at bounding box center [1188, 521] width 95 height 29
